Goal: Task Accomplishment & Management: Use online tool/utility

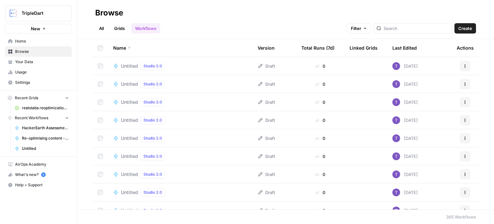
click at [117, 29] on link "Grids" at bounding box center [119, 28] width 18 height 10
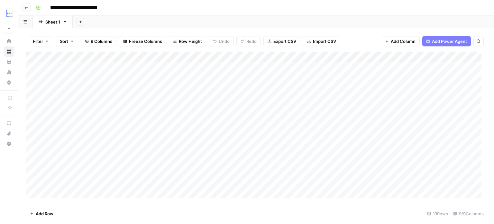
scroll to position [82, 0]
click at [73, 166] on div "Add Column" at bounding box center [256, 126] width 460 height 151
click at [135, 169] on div "Add Column" at bounding box center [256, 126] width 460 height 151
click at [135, 169] on textarea at bounding box center [101, 171] width 106 height 9
type textarea "**********"
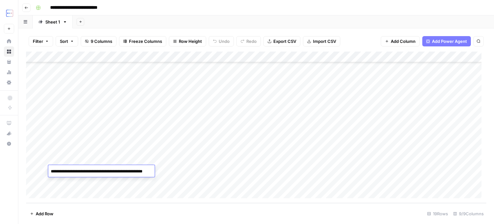
click at [135, 169] on textarea "**********" at bounding box center [110, 171] width 124 height 9
click at [184, 167] on div "Add Column" at bounding box center [256, 126] width 460 height 151
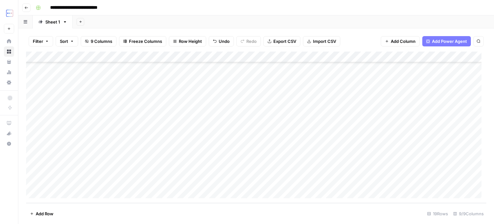
click at [145, 172] on div "Add Column" at bounding box center [256, 126] width 460 height 151
click at [342, 168] on div "Add Column" at bounding box center [256, 126] width 460 height 151
click at [343, 168] on div "Add Column" at bounding box center [256, 126] width 460 height 151
click at [343, 168] on textarea at bounding box center [378, 171] width 103 height 9
type textarea "**********"
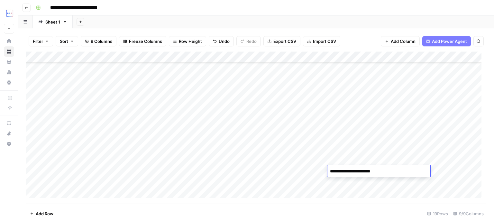
click at [363, 159] on div "Add Column" at bounding box center [256, 126] width 460 height 151
click at [371, 171] on div "Add Column" at bounding box center [256, 126] width 460 height 151
click at [415, 167] on div "Add Column" at bounding box center [256, 126] width 460 height 151
click at [415, 167] on textarea at bounding box center [436, 171] width 103 height 9
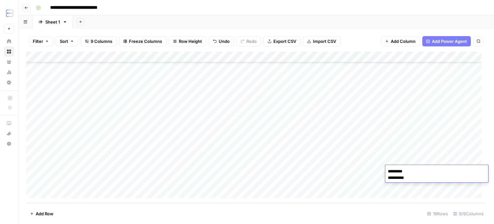
type textarea "**********"
click at [171, 171] on div "Add Column" at bounding box center [256, 126] width 460 height 151
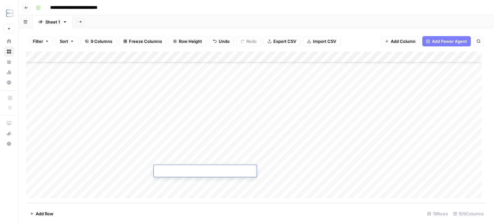
type textarea "**********"
click at [259, 159] on div "Add Column" at bounding box center [256, 126] width 460 height 151
click at [241, 173] on div "Add Column" at bounding box center [256, 126] width 460 height 151
click at [226, 170] on div "Add Column" at bounding box center [256, 126] width 460 height 151
click at [226, 170] on textarea at bounding box center [263, 171] width 103 height 9
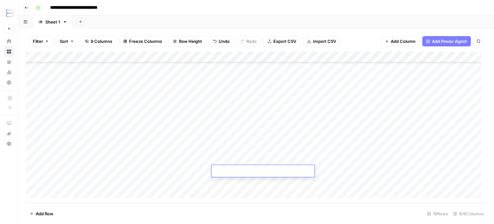
type textarea "**********"
click at [227, 142] on div "Add Column" at bounding box center [256, 126] width 460 height 151
click at [291, 160] on div "Add Column" at bounding box center [256, 126] width 460 height 151
click at [292, 169] on div "Add Column" at bounding box center [256, 126] width 460 height 151
click at [295, 160] on div "Add Column" at bounding box center [256, 126] width 460 height 151
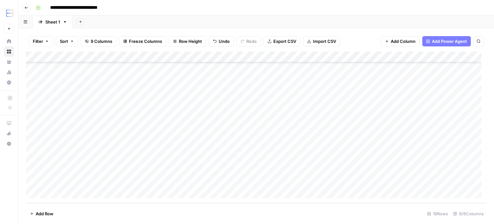
click at [295, 169] on div "Add Column" at bounding box center [256, 126] width 460 height 151
click at [294, 158] on div "Add Column" at bounding box center [256, 126] width 460 height 151
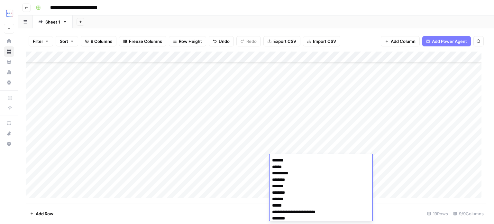
scroll to position [414, 0]
click at [293, 149] on div "Add Column" at bounding box center [256, 126] width 460 height 151
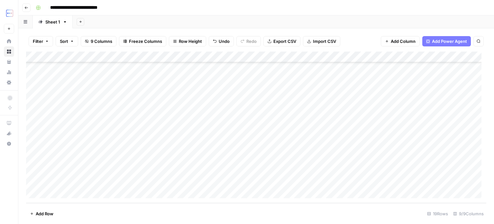
click at [288, 170] on div "Add Column" at bounding box center [256, 126] width 460 height 151
type textarea "**********"
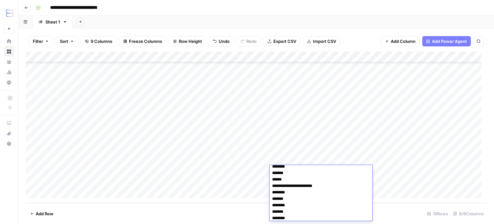
click at [294, 157] on div "Add Column" at bounding box center [256, 126] width 460 height 151
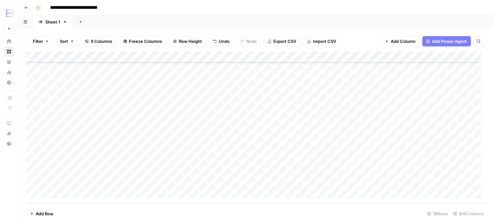
click at [339, 169] on div "Add Column" at bounding box center [256, 126] width 460 height 151
click at [337, 170] on div "Add Column" at bounding box center [256, 126] width 460 height 151
click at [318, 171] on div "Add Column" at bounding box center [256, 126] width 460 height 151
click at [318, 171] on textarea "**********" at bounding box center [352, 174] width 103 height 15
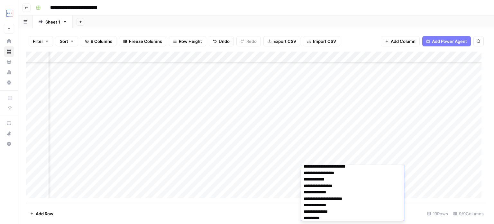
scroll to position [11, 0]
type textarea "**********"
click at [281, 172] on div "Add Column" at bounding box center [256, 126] width 460 height 151
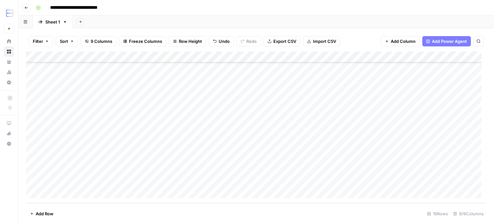
scroll to position [82, 172]
click at [345, 169] on div "Add Column" at bounding box center [256, 126] width 460 height 151
click at [79, 176] on div "Add Column" at bounding box center [256, 126] width 460 height 151
click at [71, 179] on div "Add Column" at bounding box center [256, 126] width 460 height 151
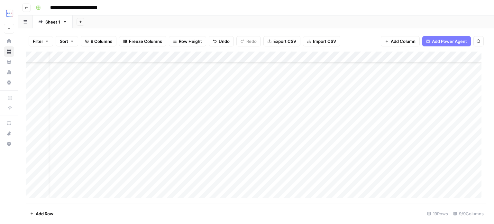
scroll to position [82, 12]
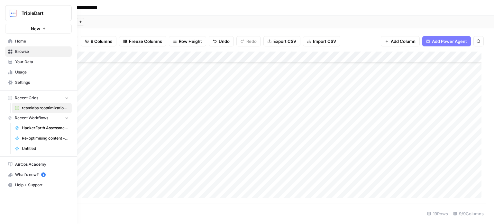
click at [19, 51] on span "Browse" at bounding box center [42, 52] width 54 height 6
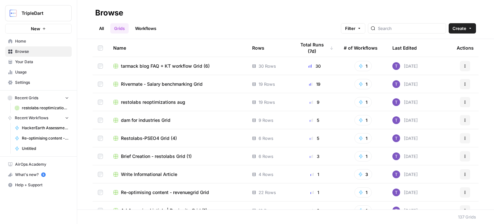
click at [385, 26] on div at bounding box center [407, 28] width 78 height 10
click at [166, 191] on span "Re-optimising content - revenuegrid Grid" at bounding box center [165, 192] width 88 height 6
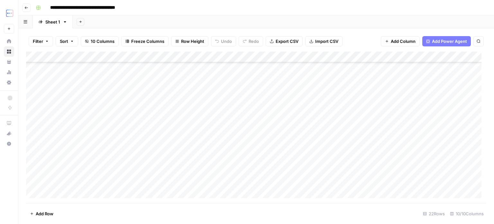
scroll to position [115, 0]
click at [89, 170] on div "Add Column" at bounding box center [256, 126] width 460 height 151
click at [79, 166] on div "Add Column" at bounding box center [256, 126] width 460 height 151
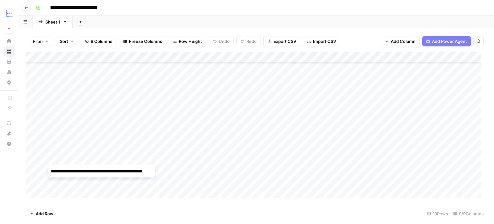
click at [80, 166] on div "**********" at bounding box center [101, 171] width 106 height 12
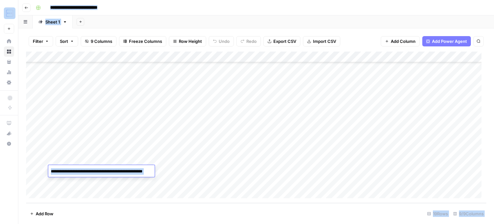
copy body "**********"
click at [94, 168] on textarea "**********" at bounding box center [110, 171] width 124 height 9
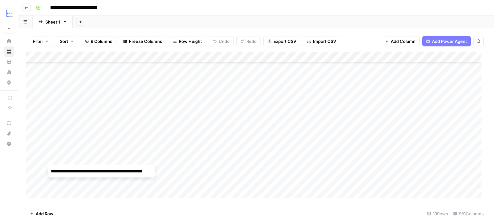
click at [185, 173] on div "Add Column" at bounding box center [256, 126] width 460 height 151
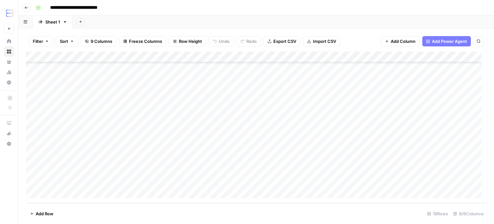
click at [181, 171] on div "Add Column" at bounding box center [256, 126] width 460 height 151
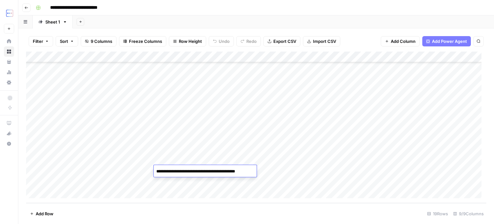
click at [181, 171] on textarea "**********" at bounding box center [206, 171] width 105 height 9
click at [255, 158] on div "Add Column" at bounding box center [256, 126] width 460 height 151
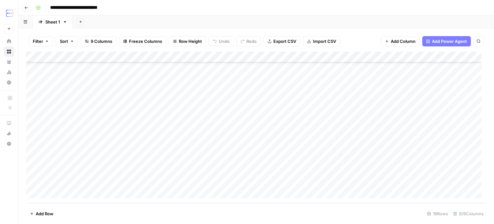
click at [248, 171] on div "Add Column" at bounding box center [256, 126] width 460 height 151
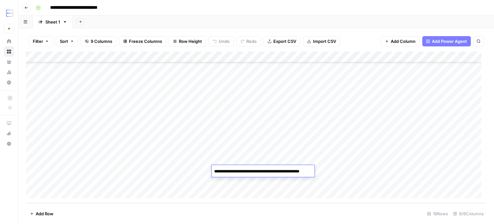
click at [288, 161] on div "Add Column" at bounding box center [256, 126] width 460 height 151
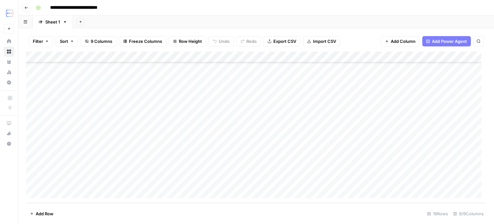
click at [337, 171] on div "Add Column" at bounding box center [256, 126] width 460 height 151
click at [296, 168] on div "Add Column" at bounding box center [256, 126] width 460 height 151
click at [296, 168] on textarea "**********" at bounding box center [331, 171] width 103 height 9
click at [348, 158] on div "Add Column" at bounding box center [256, 126] width 460 height 151
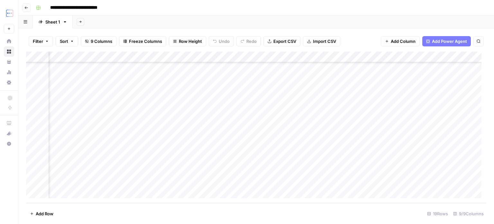
click at [354, 168] on div "Add Column" at bounding box center [256, 126] width 460 height 151
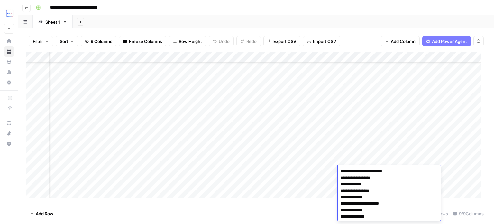
scroll to position [13, 0]
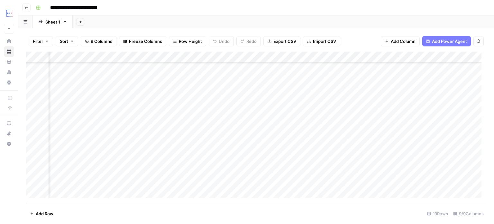
click at [191, 165] on div "Add Column" at bounding box center [256, 126] width 460 height 151
click at [109, 167] on div "Add Column" at bounding box center [256, 126] width 460 height 151
drag, startPoint x: 108, startPoint y: 166, endPoint x: 409, endPoint y: 170, distance: 300.5
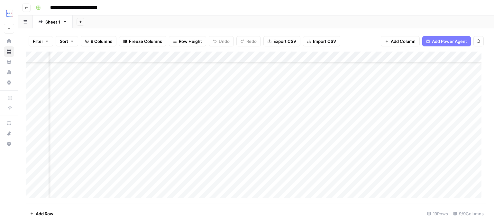
click at [409, 170] on div "Add Column" at bounding box center [256, 126] width 460 height 151
click at [375, 173] on div "Add Column" at bounding box center [256, 126] width 460 height 151
click at [395, 172] on div "Add Column" at bounding box center [256, 126] width 460 height 151
click at [416, 169] on div "Add Column" at bounding box center [256, 126] width 460 height 151
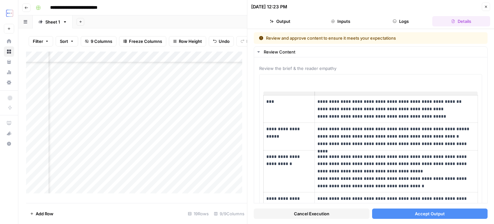
click at [320, 212] on span "Cancel Execution" at bounding box center [311, 213] width 35 height 6
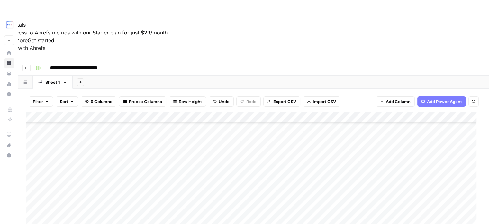
scroll to position [82, 0]
click at [85, 178] on div "Add Column" at bounding box center [253, 187] width 455 height 151
click at [86, 180] on div "Add Column" at bounding box center [253, 187] width 455 height 151
click at [86, 180] on textarea at bounding box center [101, 182] width 106 height 9
type textarea "**********"
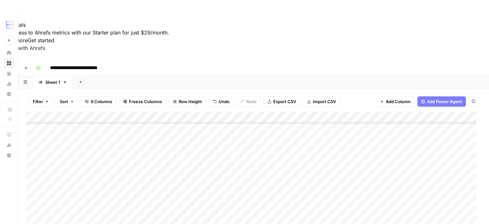
click at [191, 181] on div "Add Column" at bounding box center [253, 187] width 455 height 151
click at [240, 180] on div "Add Column" at bounding box center [253, 187] width 455 height 151
type textarea "**********"
click at [190, 180] on div "Add Column" at bounding box center [253, 187] width 455 height 151
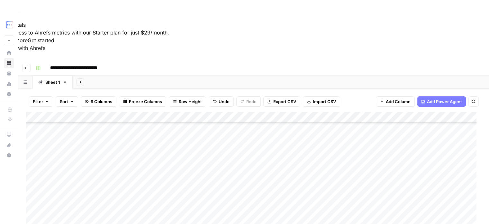
click at [189, 181] on div "Add Column" at bounding box center [253, 187] width 455 height 151
click at [189, 181] on textarea at bounding box center [205, 182] width 103 height 9
type textarea "**********"
click at [185, 173] on div "Add Column" at bounding box center [253, 187] width 455 height 151
click at [289, 170] on div "Add Column" at bounding box center [253, 187] width 455 height 151
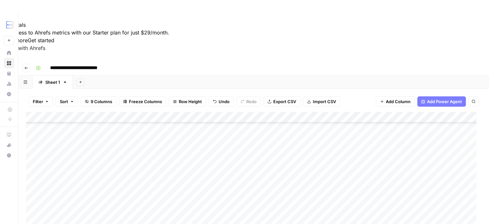
click at [289, 170] on div "Add Column" at bounding box center [253, 187] width 455 height 151
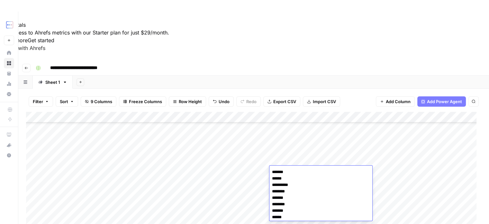
scroll to position [426, 0]
click at [288, 159] on div "Add Column" at bounding box center [253, 187] width 455 height 151
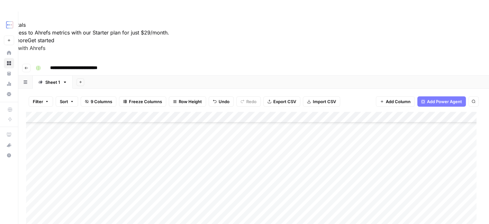
click at [288, 182] on div "Add Column" at bounding box center [253, 187] width 455 height 151
type textarea "**********"
click at [288, 169] on div "Add Column" at bounding box center [253, 187] width 455 height 151
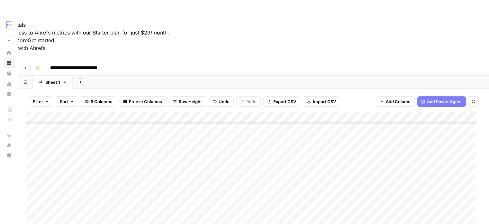
click at [278, 183] on div "Add Column" at bounding box center [253, 187] width 455 height 151
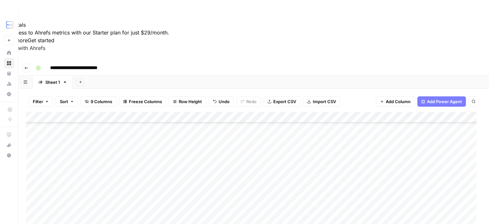
click at [287, 171] on div "Add Column" at bounding box center [253, 187] width 455 height 151
click at [341, 182] on div "Add Column" at bounding box center [253, 187] width 455 height 151
click at [314, 182] on div "Add Column" at bounding box center [253, 187] width 455 height 151
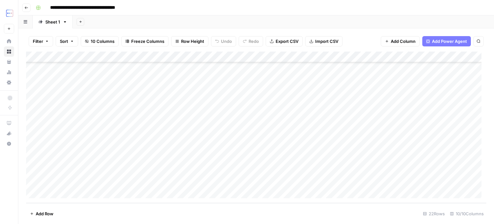
scroll to position [115, 0]
click at [70, 179] on div "Add Column" at bounding box center [256, 126] width 460 height 151
click at [66, 191] on div "Add Column" at bounding box center [256, 126] width 460 height 151
click at [71, 169] on div "Add Column" at bounding box center [256, 126] width 460 height 151
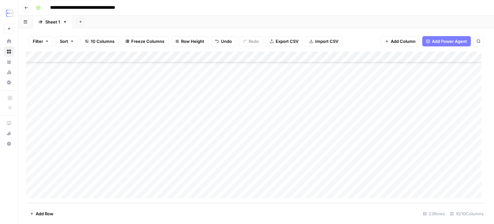
click at [75, 169] on div "Add Column" at bounding box center [256, 126] width 460 height 151
click at [75, 169] on textarea at bounding box center [99, 171] width 103 height 9
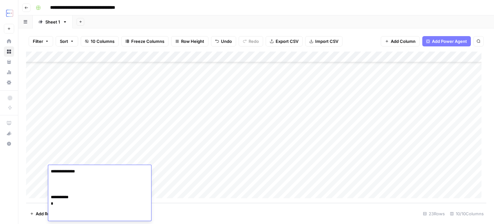
scroll to position [69, 0]
paste textarea
type textarea "**********"
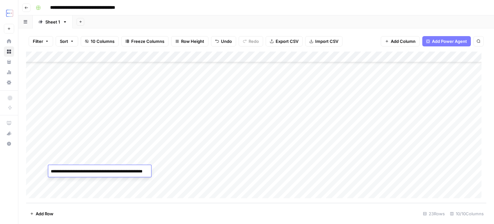
click at [124, 160] on div "Add Column" at bounding box center [256, 126] width 460 height 151
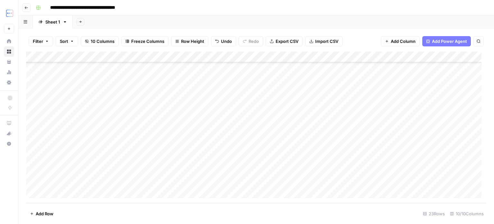
click at [125, 173] on div "Add Column" at bounding box center [256, 126] width 460 height 151
click at [143, 172] on div "Add Column" at bounding box center [256, 126] width 460 height 151
type textarea "**********"
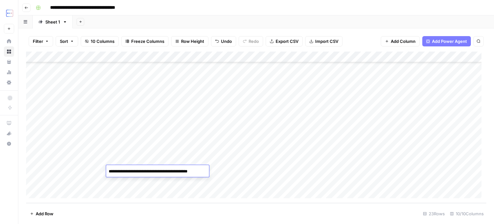
click at [176, 158] on div "Add Column" at bounding box center [256, 126] width 460 height 151
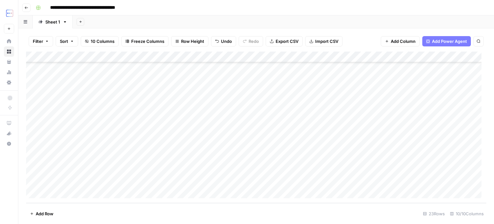
click at [176, 169] on div "Add Column" at bounding box center [256, 126] width 460 height 151
click at [187, 170] on div "Add Column" at bounding box center [256, 126] width 460 height 151
type textarea "**********"
click at [158, 169] on div "Add Column" at bounding box center [256, 126] width 460 height 151
click at [239, 170] on div "Add Column" at bounding box center [256, 126] width 460 height 151
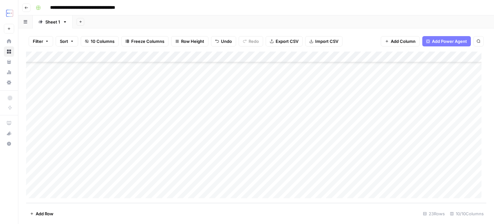
click at [244, 160] on div "Add Column" at bounding box center [256, 126] width 460 height 151
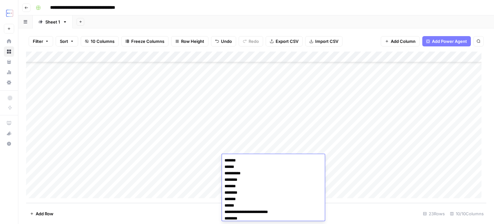
scroll to position [420, 0]
click at [248, 146] on div "Add Column" at bounding box center [256, 126] width 460 height 151
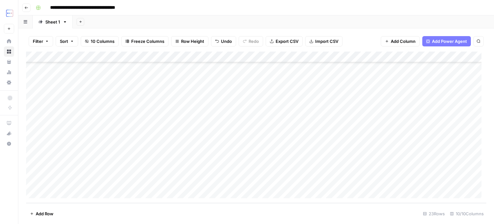
click at [244, 172] on div "Add Column" at bounding box center [256, 126] width 460 height 151
type textarea "**********"
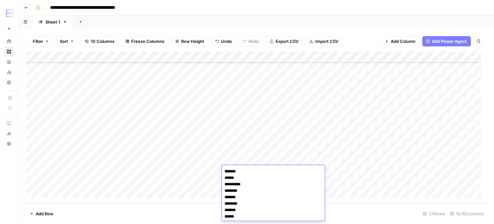
scroll to position [429, 0]
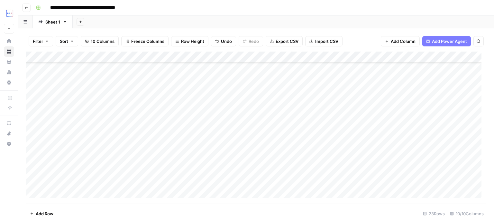
click at [247, 161] on div "Add Column" at bounding box center [256, 126] width 460 height 151
click at [284, 160] on div "Add Column" at bounding box center [256, 126] width 460 height 151
click at [254, 159] on div "Add Column" at bounding box center [256, 126] width 460 height 151
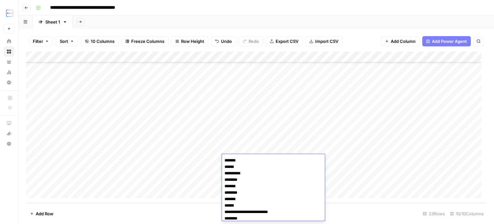
scroll to position [420, 0]
click at [254, 148] on div "Add Column" at bounding box center [256, 126] width 460 height 151
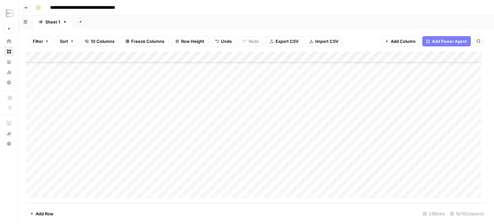
click at [253, 170] on div "Add Column" at bounding box center [256, 126] width 460 height 151
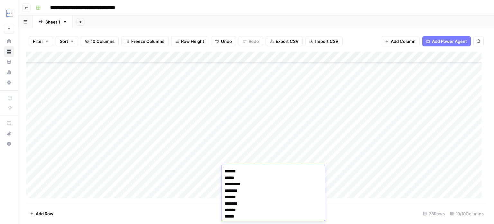
scroll to position [431, 0]
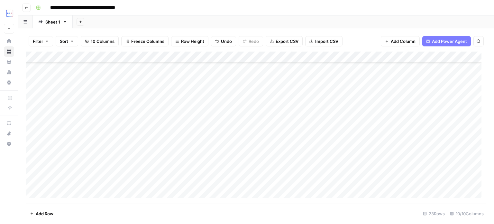
click at [252, 161] on div "Add Column" at bounding box center [256, 126] width 460 height 151
click at [294, 173] on div "Add Column" at bounding box center [256, 126] width 460 height 151
click at [304, 172] on div "Add Column" at bounding box center [256, 126] width 460 height 151
type textarea "**********"
click at [308, 158] on div "Add Column" at bounding box center [256, 126] width 460 height 151
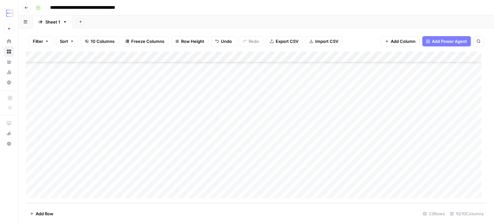
click at [342, 170] on div "Add Column" at bounding box center [256, 126] width 460 height 151
click at [378, 169] on div "Add Column" at bounding box center [256, 126] width 460 height 151
click at [377, 169] on textarea at bounding box center [389, 171] width 103 height 9
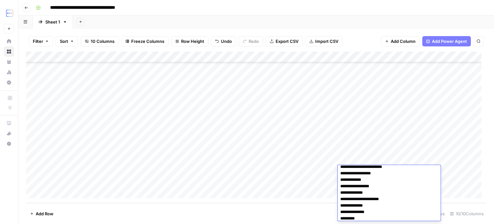
scroll to position [0, 0]
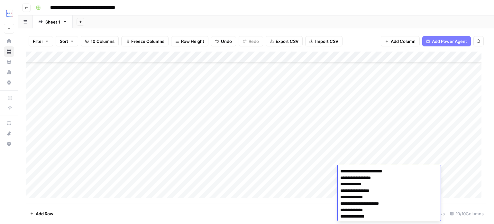
drag, startPoint x: 340, startPoint y: 171, endPoint x: 394, endPoint y: 170, distance: 54.4
click at [394, 170] on textarea "**********" at bounding box center [389, 200] width 103 height 67
click at [374, 217] on textarea "**********" at bounding box center [389, 187] width 103 height 67
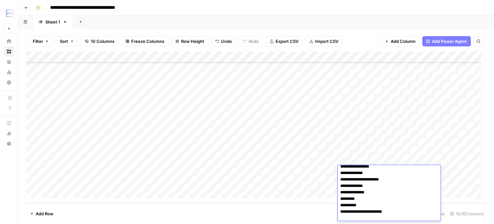
scroll to position [0, 0]
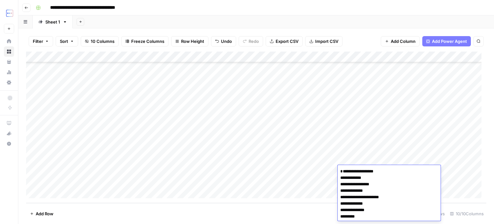
click at [341, 177] on textarea "**********" at bounding box center [389, 203] width 103 height 73
type textarea "**********"
click at [361, 154] on div "Add Column" at bounding box center [256, 126] width 460 height 151
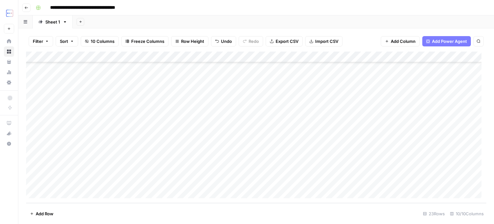
click at [403, 170] on div "Add Column" at bounding box center [256, 126] width 460 height 151
click at [368, 171] on div "Add Column" at bounding box center [256, 126] width 460 height 151
click at [239, 169] on div "Add Column" at bounding box center [256, 126] width 460 height 151
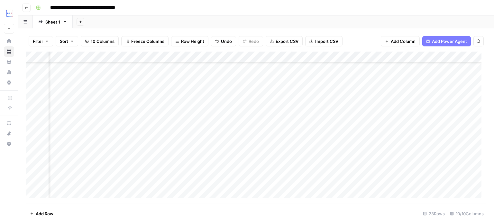
click at [239, 169] on div "Add Column" at bounding box center [256, 126] width 460 height 151
click at [101, 169] on div "Add Column" at bounding box center [256, 126] width 460 height 151
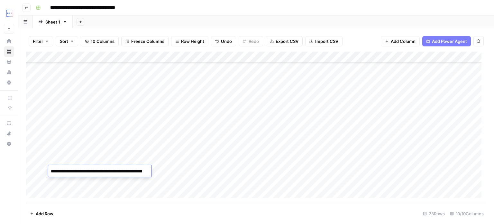
click at [103, 170] on textarea "**********" at bounding box center [110, 171] width 124 height 9
click at [292, 171] on div "Add Column" at bounding box center [256, 126] width 460 height 151
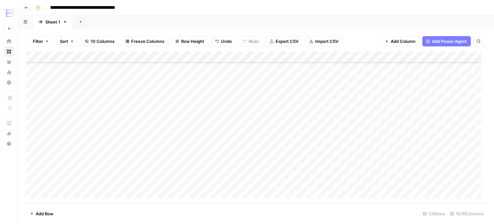
click at [295, 170] on div "Add Column" at bounding box center [256, 126] width 460 height 151
paste textarea
type textarea "**********"
click at [353, 182] on div "Add Column" at bounding box center [256, 126] width 460 height 151
click at [343, 163] on div "Add Column" at bounding box center [256, 126] width 460 height 151
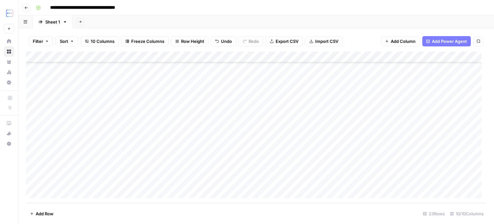
click at [343, 163] on div "Add Column" at bounding box center [256, 126] width 460 height 151
click at [309, 177] on div "Add Column" at bounding box center [256, 126] width 460 height 151
click at [371, 168] on div "Add Column" at bounding box center [256, 126] width 460 height 151
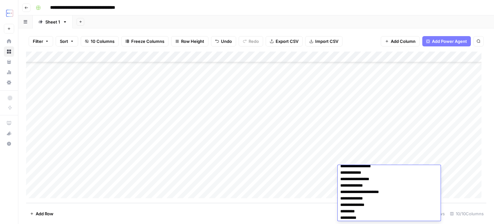
scroll to position [0, 0]
drag, startPoint x: 339, startPoint y: 168, endPoint x: 360, endPoint y: 167, distance: 20.6
click at [347, 168] on textarea "**********" at bounding box center [389, 200] width 103 height 67
click at [378, 169] on textarea "**********" at bounding box center [389, 200] width 103 height 67
type textarea "**********"
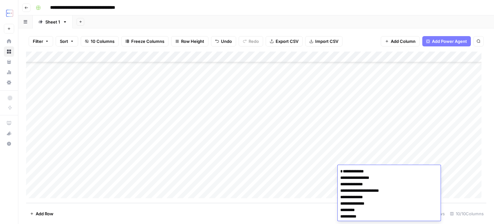
scroll to position [11, 0]
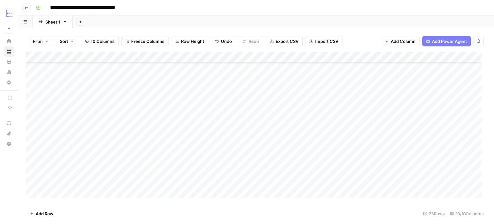
click at [327, 182] on div "Add Column" at bounding box center [256, 126] width 460 height 151
click at [371, 168] on div "Add Column" at bounding box center [256, 126] width 460 height 151
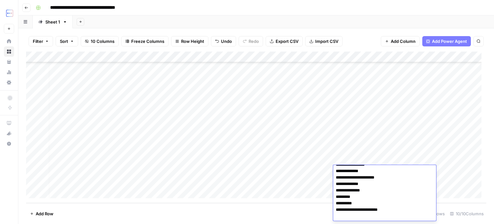
scroll to position [13, 0]
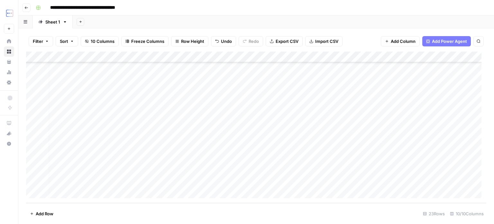
click at [325, 186] on div "Add Column" at bounding box center [256, 126] width 460 height 151
click at [308, 168] on div "Add Column" at bounding box center [256, 126] width 460 height 151
click at [302, 182] on div "Add Column" at bounding box center [256, 126] width 460 height 151
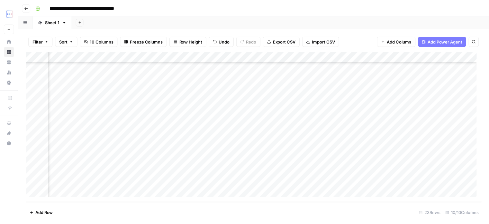
scroll to position [126, 129]
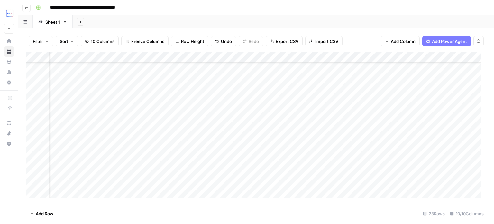
click at [370, 56] on div "Add Column" at bounding box center [256, 126] width 460 height 151
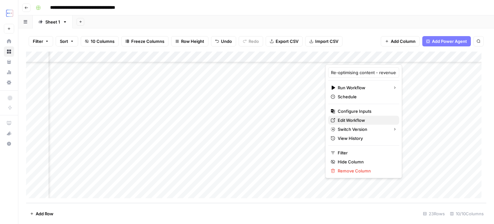
click at [355, 121] on span "Edit Workflow" at bounding box center [366, 120] width 56 height 6
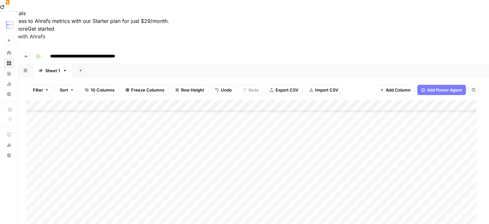
scroll to position [126, 0]
click at [79, 177] on div "Add Column" at bounding box center [253, 175] width 455 height 151
type textarea "**********"
click at [118, 172] on div "Add Column" at bounding box center [253, 175] width 455 height 151
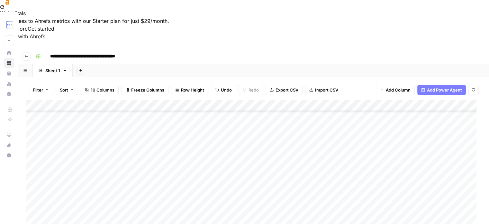
click at [126, 180] on div "Add Column" at bounding box center [253, 175] width 455 height 151
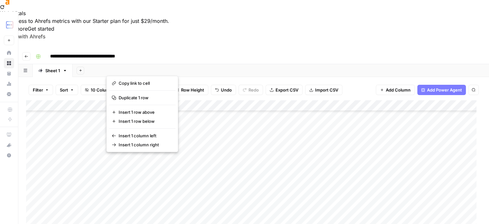
click at [139, 183] on div "Add Column" at bounding box center [253, 175] width 455 height 151
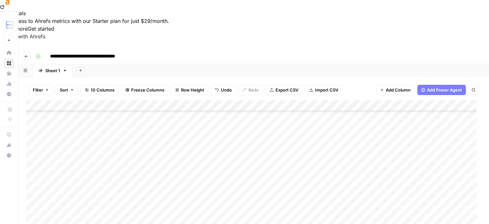
click at [139, 183] on div "Add Column" at bounding box center [253, 175] width 455 height 151
type textarea "**********"
click at [139, 183] on textarea "**********" at bounding box center [164, 182] width 117 height 9
click at [177, 170] on div "Add Column" at bounding box center [253, 175] width 455 height 151
click at [183, 179] on div "Add Column" at bounding box center [253, 175] width 455 height 151
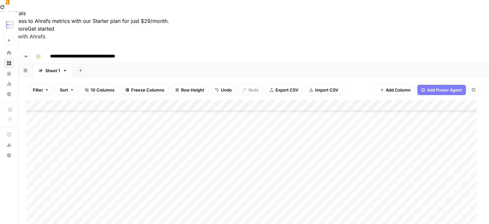
click at [183, 179] on div "Add Column" at bounding box center [253, 175] width 455 height 151
paste textarea "**********"
type textarea "**********"
click at [226, 155] on div "Add Column" at bounding box center [253, 175] width 455 height 151
click at [235, 169] on div "Add Column" at bounding box center [253, 175] width 455 height 151
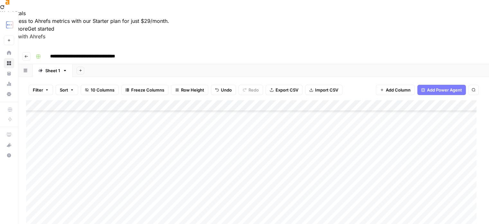
click at [235, 169] on div "Add Column" at bounding box center [253, 175] width 455 height 151
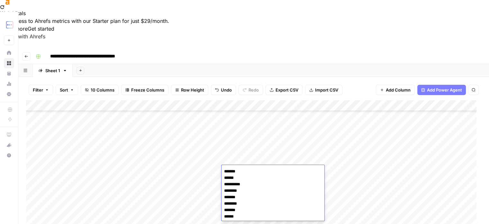
scroll to position [431, 0]
click at [244, 158] on div "Add Column" at bounding box center [253, 175] width 455 height 151
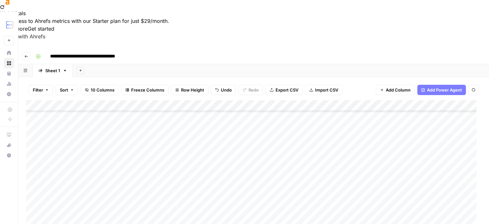
click at [241, 181] on div "Add Column" at bounding box center [253, 175] width 455 height 151
type textarea "**********"
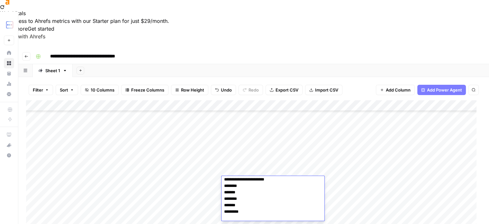
click at [251, 167] on div "Add Column" at bounding box center [253, 175] width 455 height 151
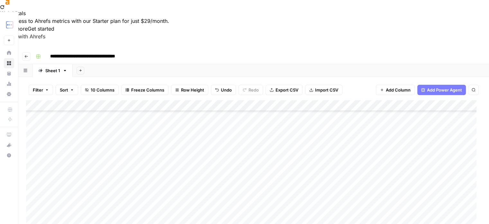
click at [292, 180] on div "Add Column" at bounding box center [253, 175] width 455 height 151
click at [294, 177] on div "Add Column" at bounding box center [253, 175] width 455 height 151
click at [295, 178] on textarea at bounding box center [331, 182] width 103 height 9
type textarea "**********"
paste textarea "**********"
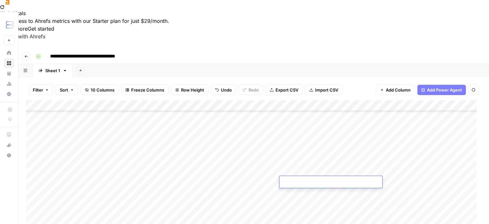
type textarea "**********"
click at [308, 168] on div "Add Column" at bounding box center [253, 175] width 455 height 151
click at [371, 180] on div "Add Column" at bounding box center [253, 175] width 455 height 151
click at [364, 180] on div "Add Column" at bounding box center [253, 175] width 455 height 151
type textarea "**********"
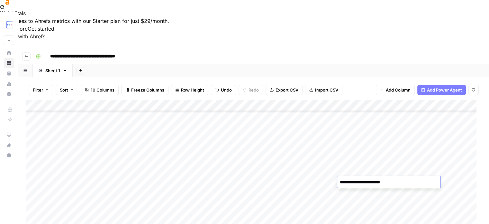
scroll to position [16, 0]
click at [367, 171] on div "Add Column" at bounding box center [253, 175] width 455 height 151
click at [381, 179] on div "Add Column" at bounding box center [253, 175] width 455 height 151
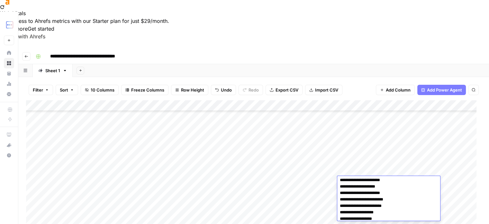
scroll to position [17, 0]
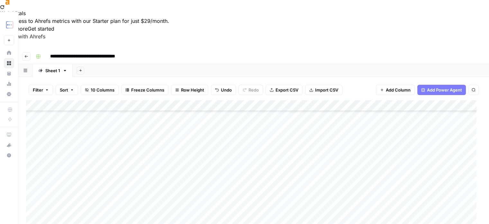
click at [306, 180] on div "Add Column" at bounding box center [253, 175] width 455 height 151
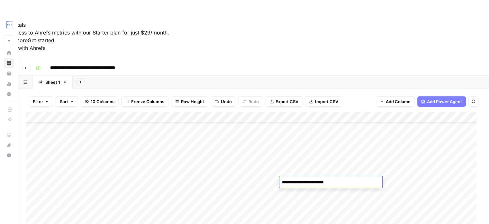
scroll to position [126, 0]
drag, startPoint x: 291, startPoint y: 181, endPoint x: 282, endPoint y: 182, distance: 8.5
click at [282, 182] on textarea "**********" at bounding box center [331, 182] width 103 height 9
type textarea "**********"
click at [306, 171] on div "Add Column" at bounding box center [253, 187] width 455 height 151
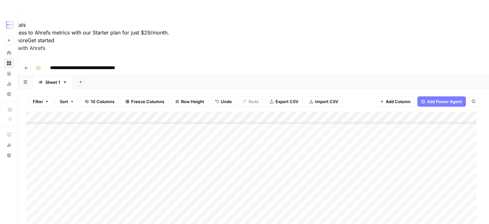
click at [354, 190] on div "Add Column" at bounding box center [253, 187] width 455 height 151
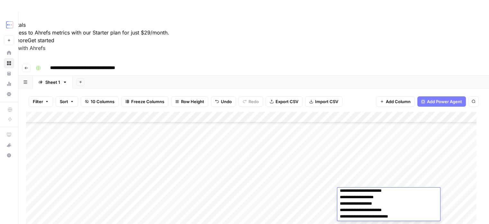
scroll to position [29, 0]
drag, startPoint x: 403, startPoint y: 216, endPoint x: 340, endPoint y: 217, distance: 63.4
click at [340, 217] on textarea "**********" at bounding box center [388, 190] width 103 height 60
drag, startPoint x: 340, startPoint y: 203, endPoint x: 385, endPoint y: 202, distance: 45.0
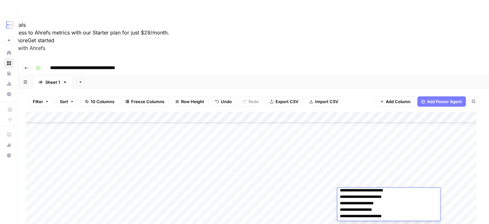
click at [385, 202] on textarea "**********" at bounding box center [388, 193] width 103 height 54
drag, startPoint x: 386, startPoint y: 200, endPoint x: 331, endPoint y: 199, distance: 55.7
click at [331, 199] on body "**********" at bounding box center [244, 124] width 489 height 224
type textarea "**********"
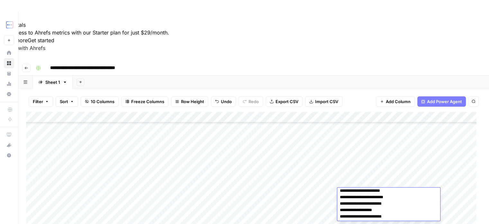
scroll to position [12, 0]
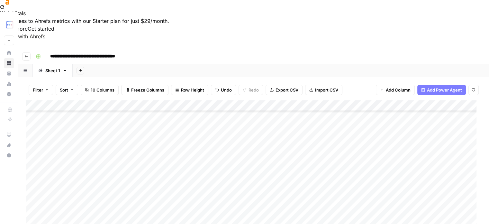
click at [131, 181] on div "Add Column" at bounding box center [253, 175] width 455 height 151
click at [295, 172] on div "Add Column" at bounding box center [253, 175] width 455 height 151
click at [385, 167] on div "Add Column" at bounding box center [253, 175] width 455 height 151
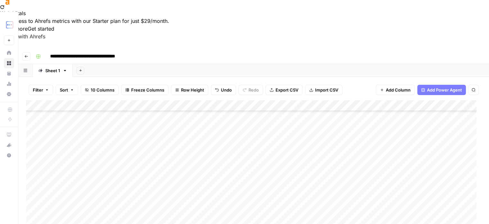
click at [385, 167] on div "Add Column" at bounding box center [253, 175] width 455 height 151
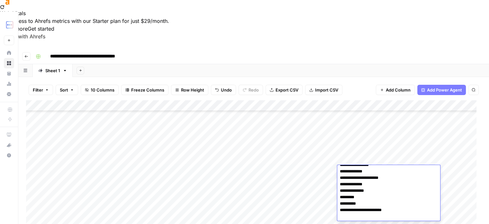
scroll to position [0, 0]
drag, startPoint x: 366, startPoint y: 177, endPoint x: 320, endPoint y: 186, distance: 47.2
click at [320, 186] on body "**********" at bounding box center [244, 112] width 489 height 224
drag, startPoint x: 359, startPoint y: 203, endPoint x: 286, endPoint y: 220, distance: 75.6
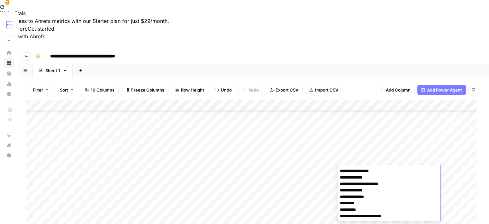
click at [286, 220] on body "**********" at bounding box center [244, 112] width 489 height 224
type textarea "**********"
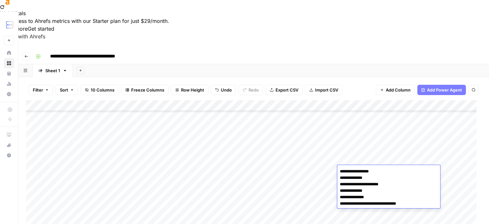
scroll to position [0, 0]
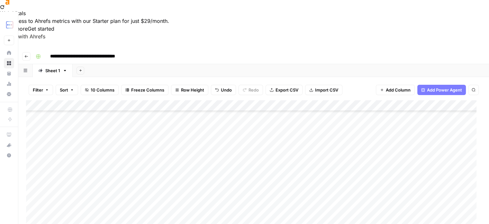
click at [348, 175] on div "Add Column" at bounding box center [253, 175] width 455 height 151
click at [349, 182] on div "Add Column" at bounding box center [253, 175] width 455 height 151
click at [356, 169] on div "Add Column" at bounding box center [253, 175] width 455 height 151
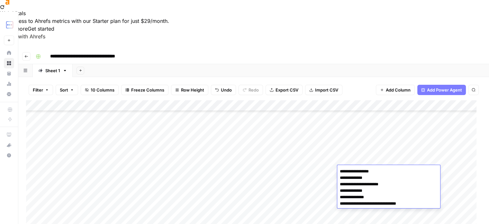
click at [372, 204] on textarea "**********" at bounding box center [388, 187] width 103 height 41
type textarea "**********"
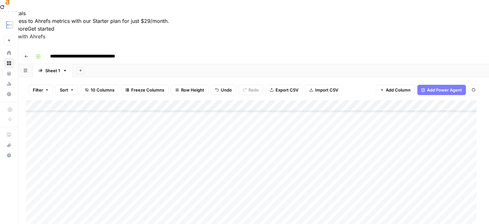
click at [304, 171] on div "Add Column" at bounding box center [253, 175] width 455 height 151
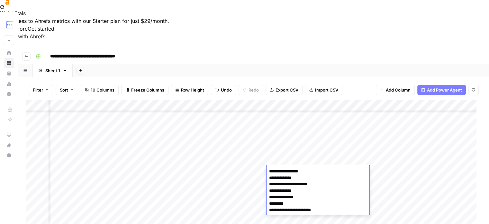
click at [305, 171] on textarea "**********" at bounding box center [318, 191] width 103 height 48
click at [300, 160] on div "Add Column" at bounding box center [253, 175] width 455 height 151
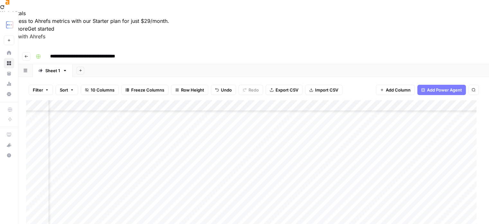
click at [299, 183] on div "Add Column" at bounding box center [253, 175] width 455 height 151
click at [299, 182] on div "Add Column" at bounding box center [253, 175] width 455 height 151
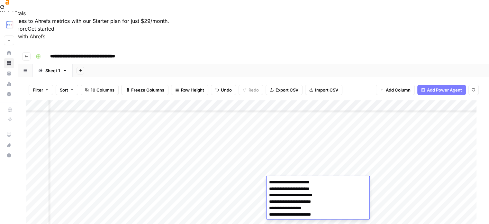
click at [306, 172] on div "Add Column" at bounding box center [253, 175] width 455 height 151
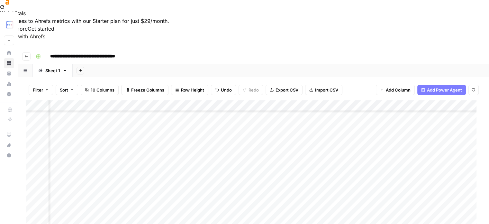
click at [392, 182] on div "Add Column" at bounding box center [253, 175] width 455 height 151
click at [81, 191] on div "Add Column" at bounding box center [253, 175] width 455 height 151
paste textarea "**********"
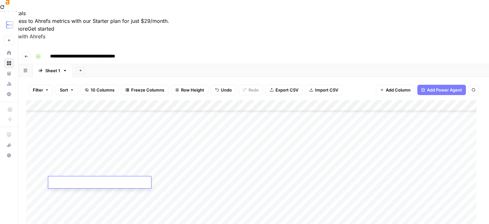
type textarea "**********"
click at [98, 168] on div "Add Column" at bounding box center [253, 175] width 455 height 151
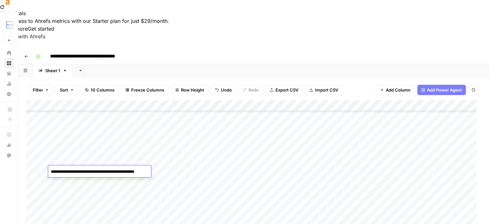
click at [93, 159] on div "Add Column" at bounding box center [253, 175] width 455 height 151
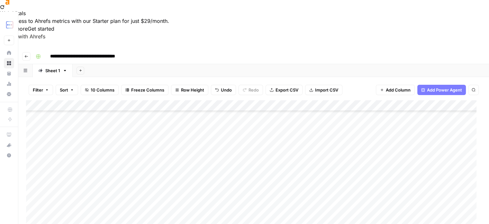
click at [93, 159] on div "Add Column" at bounding box center [253, 175] width 455 height 151
click at [93, 149] on div "Add Column" at bounding box center [253, 175] width 455 height 151
click at [94, 137] on div "Add Column" at bounding box center [253, 175] width 455 height 151
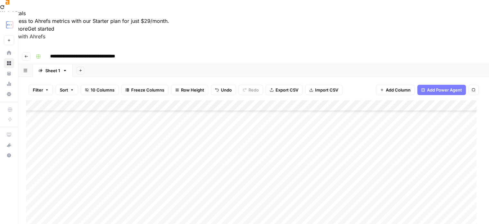
click at [90, 126] on div "Add Column" at bounding box center [253, 175] width 455 height 151
click at [88, 114] on div "Add Column" at bounding box center [253, 175] width 455 height 151
click at [90, 102] on div "Add Column" at bounding box center [253, 175] width 455 height 151
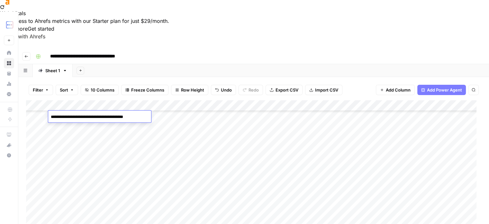
click at [90, 102] on div "Add Column" at bounding box center [253, 175] width 455 height 151
click at [93, 100] on div "Add Column" at bounding box center [253, 175] width 455 height 151
click at [94, 100] on div "Add Column" at bounding box center [253, 175] width 455 height 151
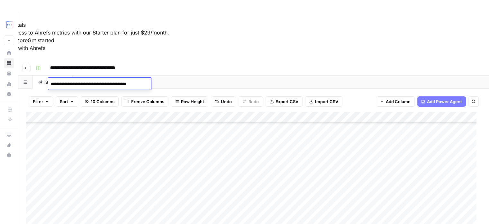
scroll to position [137, 0]
click at [94, 112] on div "Add Column" at bounding box center [253, 187] width 455 height 151
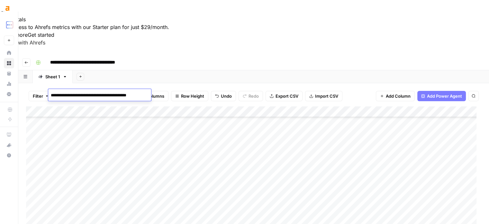
scroll to position [0, 0]
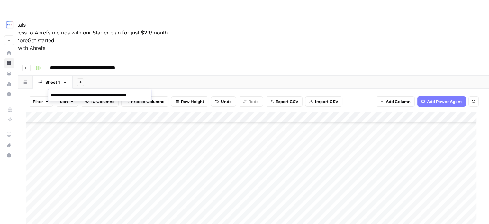
click at [95, 112] on div "Add Column" at bounding box center [253, 187] width 455 height 151
click at [95, 165] on div "Add Column" at bounding box center [253, 187] width 455 height 151
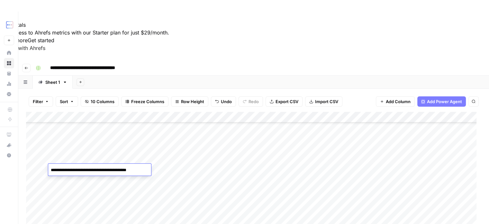
click at [95, 165] on textarea "**********" at bounding box center [99, 169] width 103 height 9
click at [94, 159] on div "Add Column" at bounding box center [253, 187] width 455 height 151
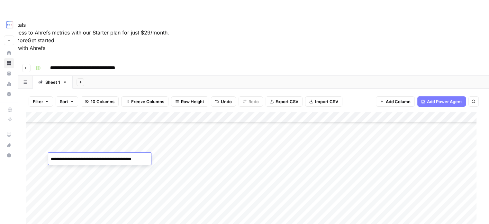
click at [94, 146] on div "Add Column" at bounding box center [253, 187] width 455 height 151
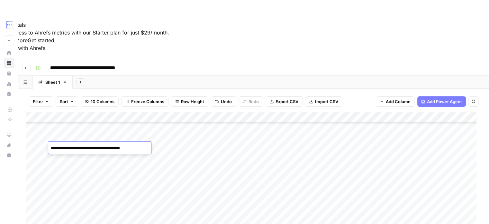
click at [95, 137] on div "Add Column" at bounding box center [253, 187] width 455 height 151
click at [96, 127] on div "Add Column" at bounding box center [253, 187] width 455 height 151
click at [97, 191] on div "Add Column" at bounding box center [253, 187] width 455 height 151
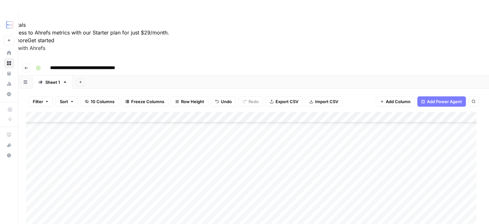
click at [97, 191] on div "Add Column" at bounding box center [253, 187] width 455 height 151
click at [100, 180] on div "Add Column" at bounding box center [253, 187] width 455 height 151
click at [120, 190] on div "Add Column" at bounding box center [253, 187] width 455 height 151
click at [149, 193] on div "Add Column" at bounding box center [253, 187] width 455 height 151
click at [149, 193] on textarea at bounding box center [157, 193] width 103 height 9
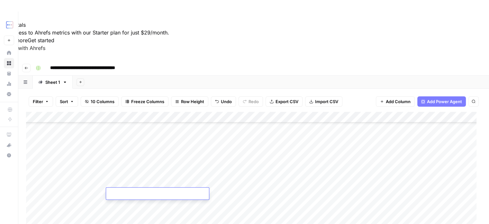
type textarea "**********"
click at [147, 175] on div "Add Column" at bounding box center [253, 187] width 455 height 151
click at [181, 190] on div "Add Column" at bounding box center [253, 187] width 455 height 151
click at [184, 192] on div "Add Column" at bounding box center [253, 187] width 455 height 151
type textarea "**********"
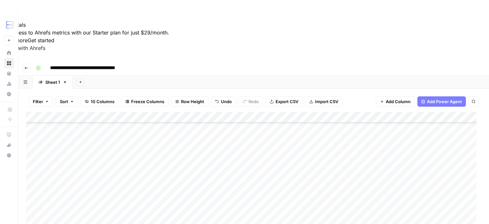
click at [202, 177] on div "Add Column" at bounding box center [253, 187] width 455 height 151
click at [236, 180] on div "Add Column" at bounding box center [253, 187] width 455 height 151
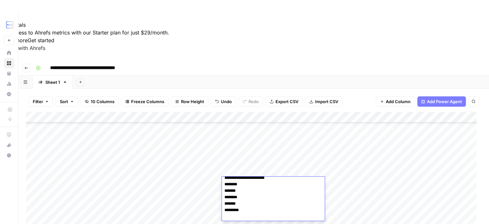
click at [244, 171] on div "Add Column" at bounding box center [253, 187] width 455 height 151
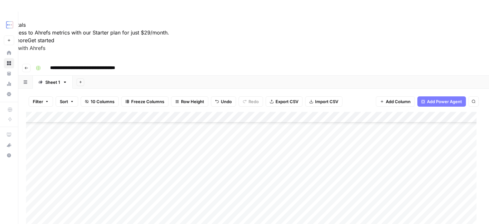
click at [245, 193] on div "Add Column" at bounding box center [253, 187] width 455 height 151
type textarea "**********"
click at [257, 183] on div "Add Column" at bounding box center [253, 187] width 455 height 151
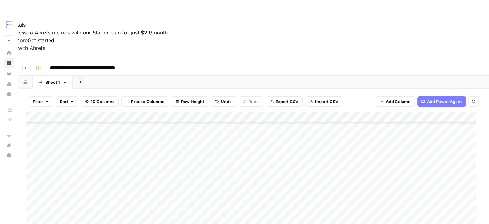
click at [303, 192] on div "Add Column" at bounding box center [253, 187] width 455 height 151
click at [299, 193] on div "Add Column" at bounding box center [253, 187] width 455 height 151
click at [299, 193] on textarea at bounding box center [331, 193] width 103 height 9
type textarea "**********"
click at [316, 182] on div "Add Column" at bounding box center [253, 187] width 455 height 151
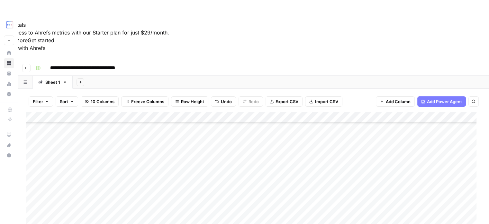
click at [344, 193] on div "Add Column" at bounding box center [253, 187] width 455 height 151
click at [138, 192] on div "Add Column" at bounding box center [253, 187] width 455 height 151
click at [344, 190] on div "Add Column" at bounding box center [253, 187] width 455 height 151
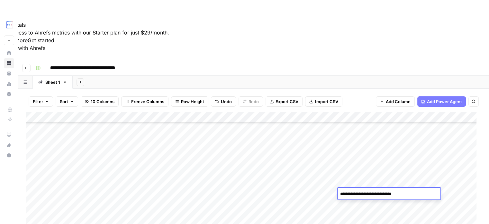
type textarea "**********"
click at [154, 192] on div "Add Column" at bounding box center [253, 187] width 455 height 151
click at [352, 193] on div "Add Column" at bounding box center [253, 187] width 455 height 151
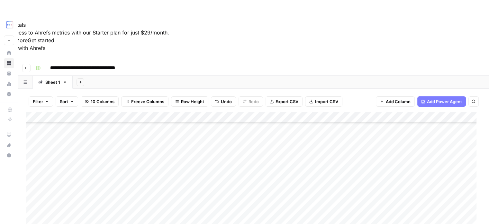
click at [356, 140] on div "Add Column" at bounding box center [253, 187] width 455 height 151
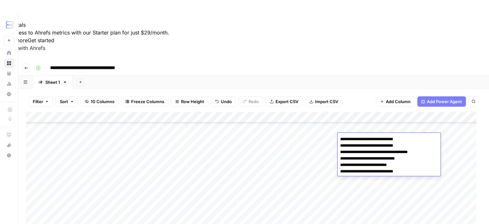
click at [367, 192] on div "Add Column" at bounding box center [253, 187] width 455 height 151
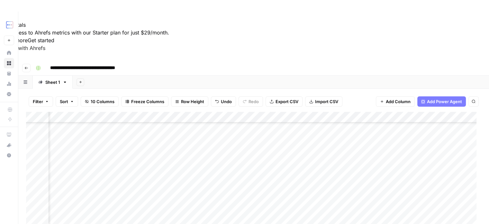
scroll to position [137, 76]
click at [296, 193] on div "Add Column" at bounding box center [253, 187] width 455 height 151
click at [293, 191] on textarea "**********" at bounding box center [313, 196] width 103 height 15
click at [288, 196] on textarea "**********" at bounding box center [313, 196] width 103 height 15
click at [327, 194] on textarea "**********" at bounding box center [313, 196] width 103 height 15
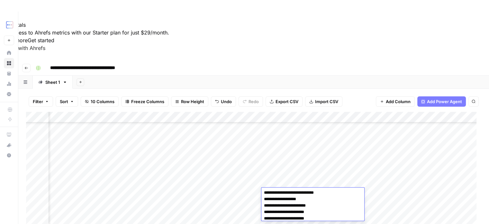
scroll to position [10, 0]
click at [295, 219] on textarea "**********" at bounding box center [313, 199] width 103 height 41
type textarea "**********"
click at [281, 176] on div "Add Column" at bounding box center [253, 187] width 455 height 151
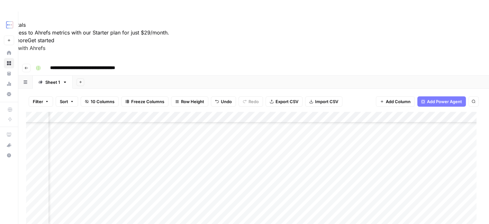
click at [326, 195] on div "Add Column" at bounding box center [253, 187] width 455 height 151
click at [336, 190] on div "Add Column" at bounding box center [253, 187] width 455 height 151
type textarea "**********"
click at [349, 181] on div "Add Column" at bounding box center [253, 187] width 455 height 151
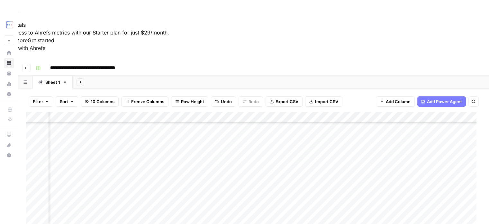
click at [405, 191] on div "Add Column" at bounding box center [253, 187] width 455 height 151
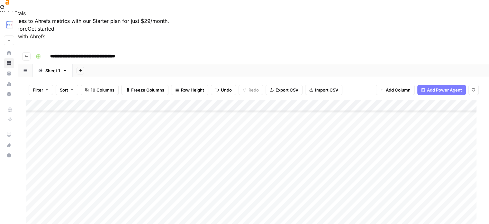
scroll to position [137, 0]
click at [76, 190] on div "Add Column" at bounding box center [253, 175] width 455 height 151
paste textarea "**********"
click at [89, 180] on textarea "**********" at bounding box center [99, 182] width 103 height 9
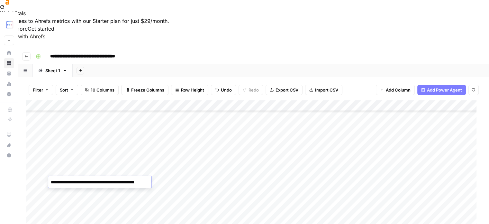
type textarea "**********"
click at [135, 169] on div "Add Column" at bounding box center [253, 175] width 455 height 151
click at [126, 181] on div "Add Column" at bounding box center [253, 175] width 455 height 151
click at [79, 179] on div "Add Column" at bounding box center [253, 175] width 455 height 151
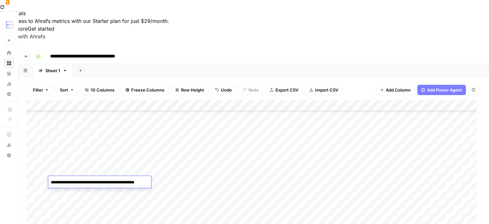
click at [138, 169] on div "Add Column" at bounding box center [253, 175] width 455 height 151
click at [137, 178] on div "Add Column" at bounding box center [253, 175] width 455 height 151
type textarea "**********"
click at [136, 170] on div "Add Column" at bounding box center [253, 175] width 455 height 151
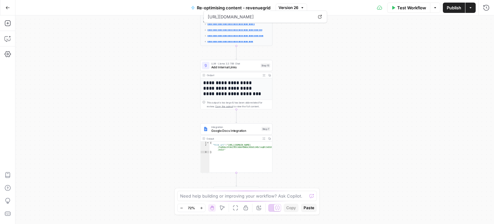
click at [346, 99] on div "Workflow Set Inputs Inputs Web Page Scrape Scrape Revenuegrid Content Step 1 Ou…" at bounding box center [254, 119] width 479 height 208
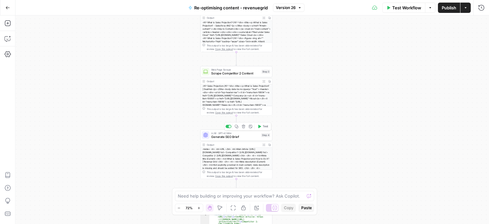
click at [244, 139] on span "Generate SEO Brief" at bounding box center [235, 136] width 48 height 5
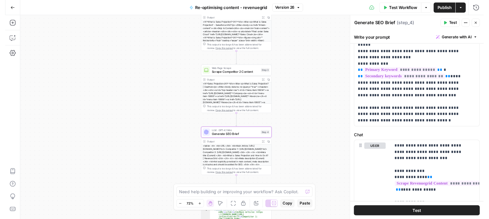
scroll to position [129, 0]
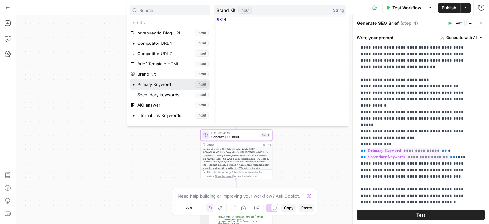
click at [164, 80] on button "Select variable Primary Keyword" at bounding box center [170, 84] width 80 height 10
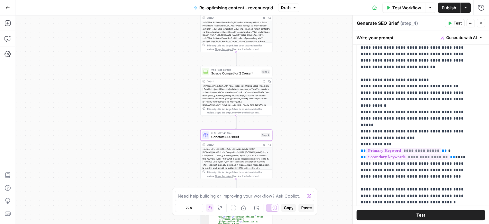
click at [457, 25] on span "Test" at bounding box center [458, 23] width 8 height 6
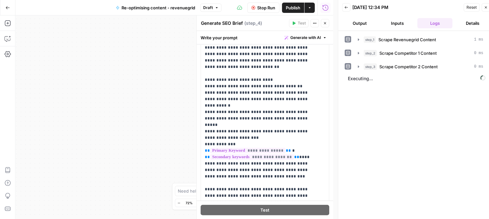
click at [369, 24] on button "Output" at bounding box center [359, 23] width 35 height 10
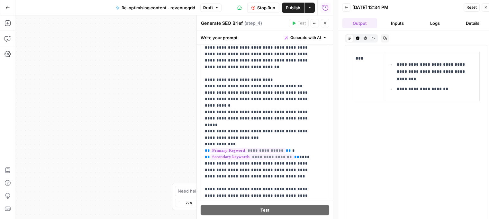
click at [441, 25] on button "Logs" at bounding box center [435, 23] width 35 height 10
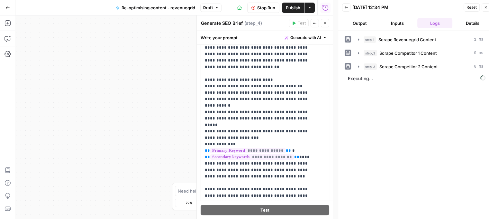
click at [396, 25] on button "Inputs" at bounding box center [397, 23] width 35 height 10
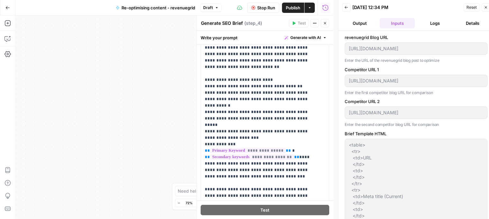
type input "Revenue Grid"
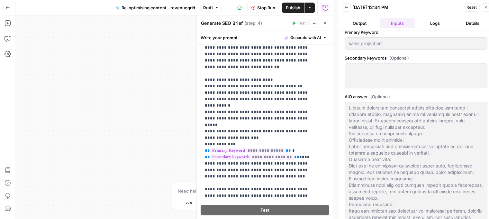
scroll to position [236, 0]
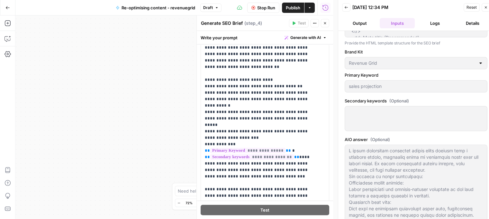
click at [368, 24] on button "Output" at bounding box center [359, 23] width 35 height 10
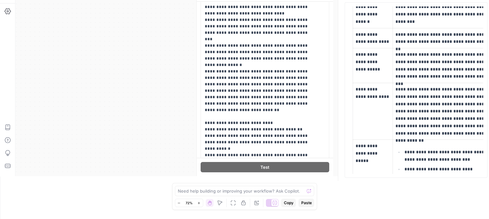
scroll to position [151, 0]
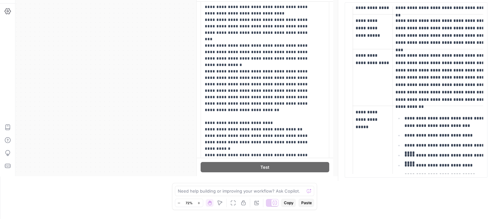
drag, startPoint x: 447, startPoint y: 124, endPoint x: 452, endPoint y: 122, distance: 5.3
click at [449, 123] on ul "**********" at bounding box center [444, 151] width 97 height 74
drag, startPoint x: 452, startPoint y: 122, endPoint x: 415, endPoint y: 115, distance: 37.7
click at [415, 115] on p "**********" at bounding box center [449, 122] width 88 height 15
drag, startPoint x: 450, startPoint y: 124, endPoint x: 415, endPoint y: 116, distance: 36.3
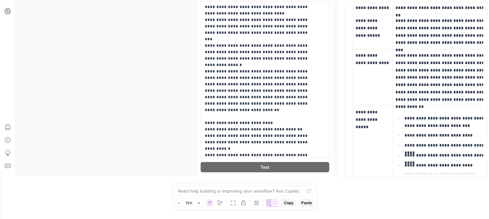
click at [415, 116] on p "**********" at bounding box center [449, 122] width 88 height 15
click at [414, 116] on p "**********" at bounding box center [449, 122] width 88 height 15
drag, startPoint x: 414, startPoint y: 116, endPoint x: 455, endPoint y: 121, distance: 40.5
click at [455, 121] on p "**********" at bounding box center [449, 122] width 88 height 15
click at [453, 124] on p "**********" at bounding box center [449, 122] width 88 height 15
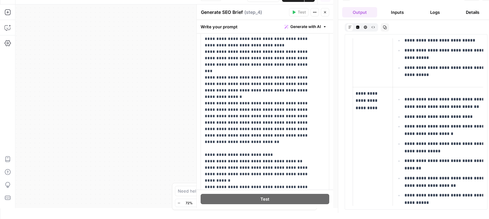
scroll to position [0, 0]
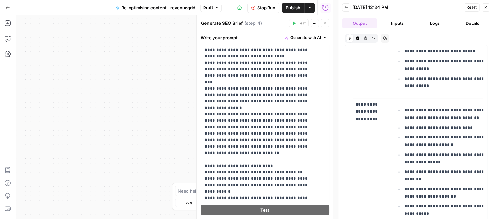
click at [273, 9] on span "Stop Run" at bounding box center [266, 8] width 18 height 6
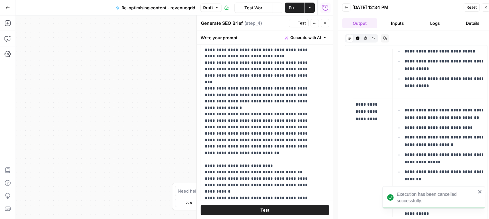
click at [390, 19] on button "Inputs" at bounding box center [397, 23] width 35 height 10
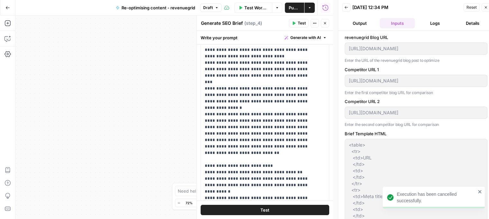
click at [476, 10] on span "Reset" at bounding box center [472, 8] width 10 height 6
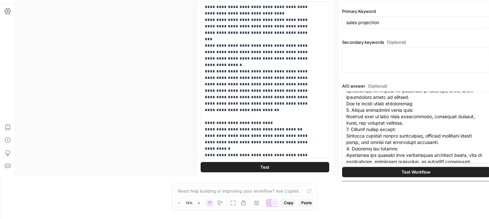
scroll to position [214, 0]
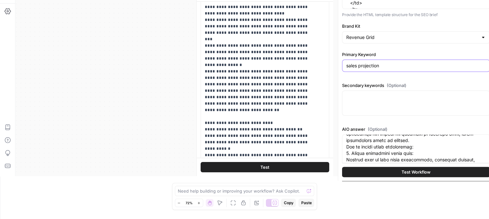
click at [395, 67] on input "sales projection" at bounding box center [416, 65] width 140 height 6
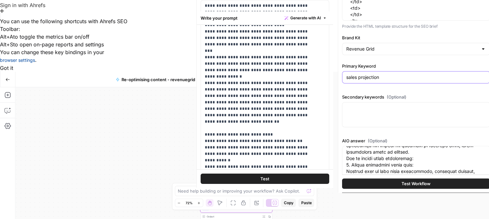
click at [401, 77] on input "sales projection" at bounding box center [416, 77] width 140 height 6
click at [486, 13] on div at bounding box center [244, 15] width 489 height 5
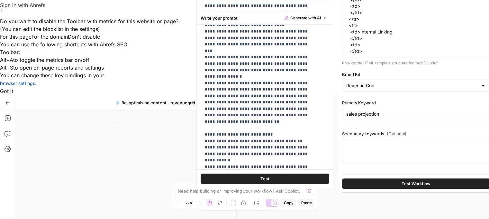
scroll to position [171, 0]
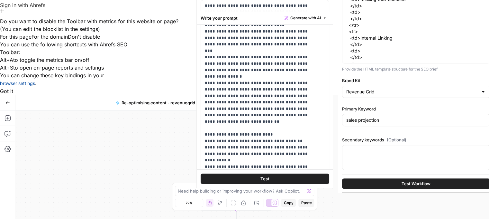
click at [403, 10] on div "Do you want to disable the Toolbar with metrics for this website or page? (You …" at bounding box center [244, 25] width 489 height 32
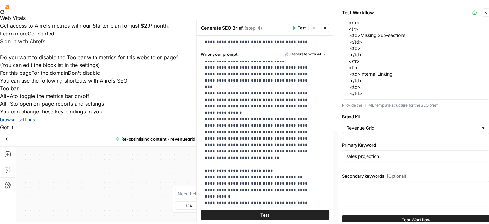
scroll to position [0, 0]
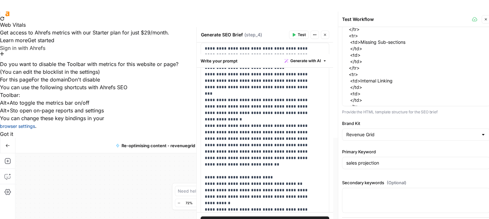
click at [320, 56] on div at bounding box center [244, 58] width 489 height 5
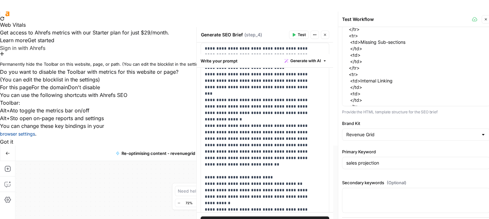
click at [323, 56] on div at bounding box center [244, 58] width 489 height 5
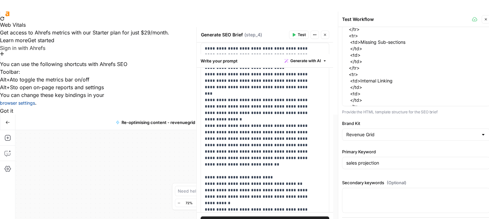
click at [488, 19] on button "Close" at bounding box center [486, 19] width 8 height 8
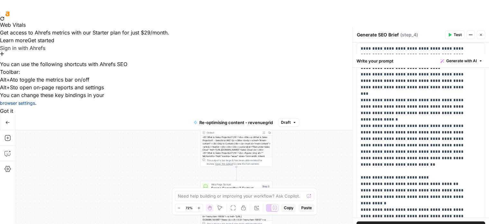
click at [488, 115] on div "Test Workflow Options Publish Actions Run History" at bounding box center [394, 122] width 190 height 15
click at [489, 36] on html "Web Vitals Get access to Ahrefs metrics with our Starter plan for just $29/mont…" at bounding box center [244, 112] width 489 height 224
click at [13, 107] on button "Got it" at bounding box center [6, 111] width 13 height 8
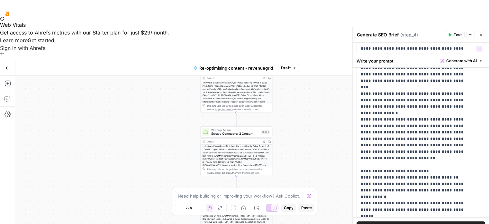
scroll to position [129, 0]
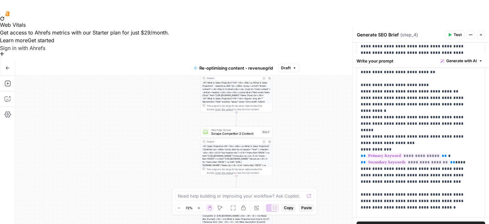
click at [391, 16] on div "Web Vitals Get access to Ahrefs metrics with our Starter plan for just $29/mont…" at bounding box center [244, 33] width 489 height 35
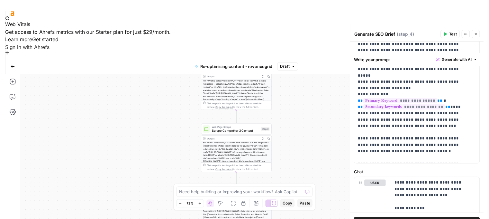
scroll to position [171, 0]
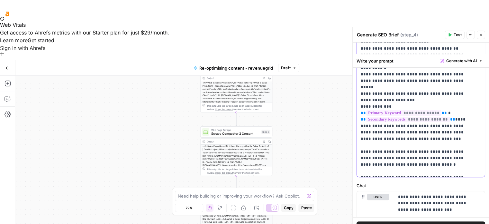
click at [412, 65] on span "Test Workflow" at bounding box center [406, 68] width 29 height 6
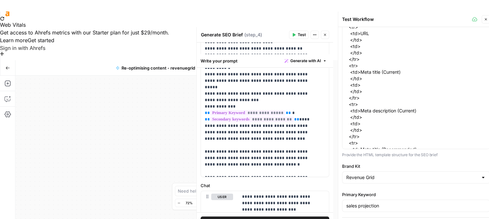
scroll to position [0, 0]
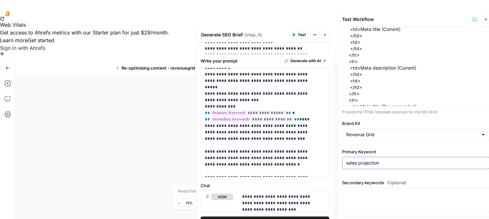
click at [385, 163] on input "sales projection" at bounding box center [416, 163] width 140 height 6
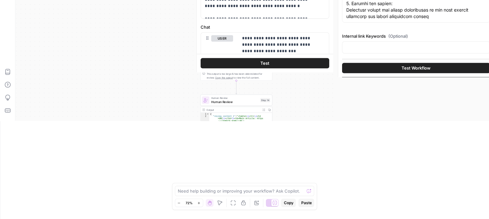
scroll to position [73, 0]
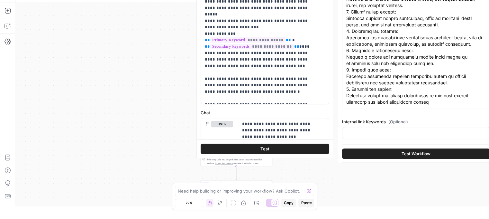
type input "sales forecast"
drag, startPoint x: 409, startPoint y: 153, endPoint x: 494, endPoint y: 90, distance: 105.4
click at [409, 153] on span "Test Workflow" at bounding box center [416, 153] width 29 height 6
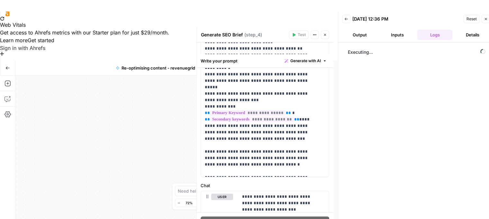
click at [482, 19] on div "Reset Close" at bounding box center [477, 19] width 26 height 10
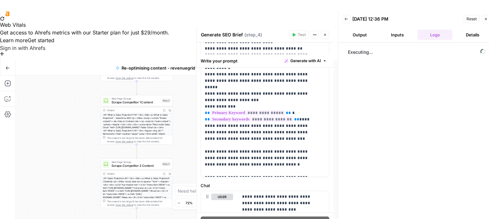
drag, startPoint x: 181, startPoint y: 65, endPoint x: 77, endPoint y: 94, distance: 108.1
click at [77, 94] on div "**********" at bounding box center [174, 177] width 318 height 203
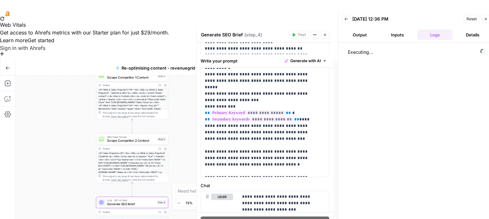
click at [260, 65] on span "Stop Run" at bounding box center [266, 68] width 18 height 6
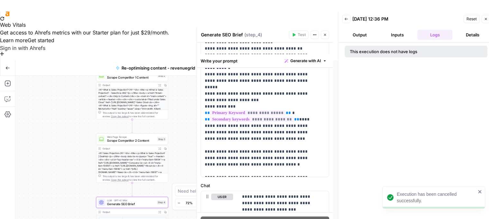
click at [327, 34] on icon "button" at bounding box center [325, 35] width 4 height 4
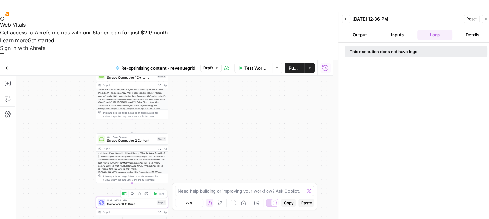
click at [149, 201] on span "Generate SEO Brief" at bounding box center [131, 203] width 48 height 5
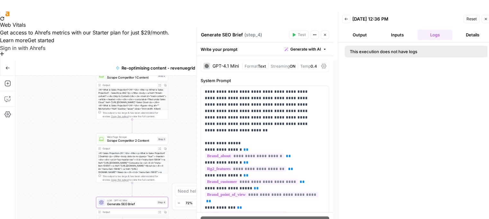
click at [398, 32] on button "Inputs" at bounding box center [397, 35] width 35 height 10
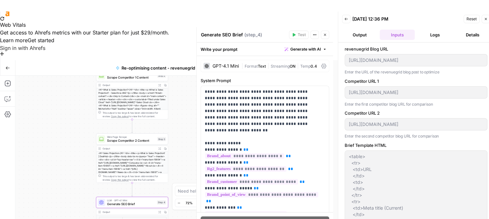
click at [361, 35] on button "Output" at bounding box center [359, 35] width 35 height 10
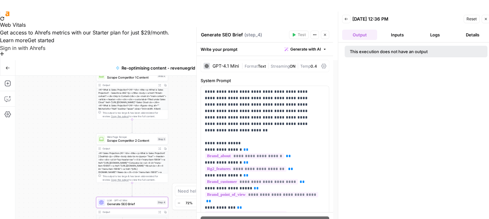
click at [347, 20] on icon "button" at bounding box center [347, 19] width 4 height 4
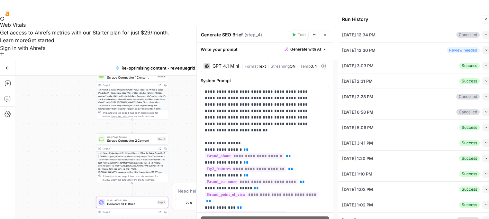
click at [326, 35] on icon "button" at bounding box center [325, 35] width 4 height 4
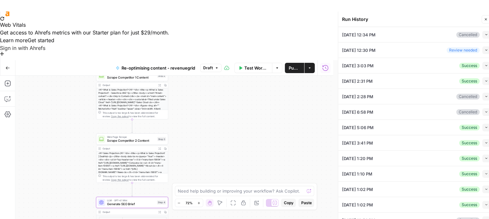
click at [485, 16] on button "Close" at bounding box center [486, 19] width 8 height 8
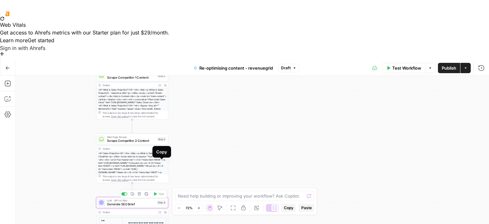
click at [142, 198] on span "LLM · GPT-4.1 Mini" at bounding box center [131, 200] width 48 height 4
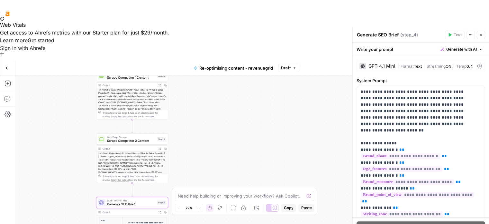
click at [472, 33] on icon "button" at bounding box center [471, 35] width 4 height 4
click at [419, 65] on span "Test Workflow" at bounding box center [406, 68] width 29 height 6
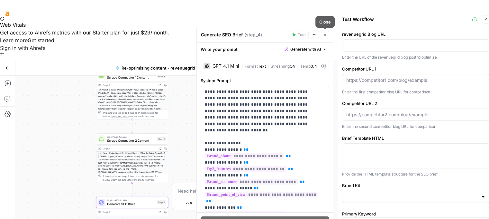
click at [323, 33] on icon "button" at bounding box center [325, 35] width 4 height 4
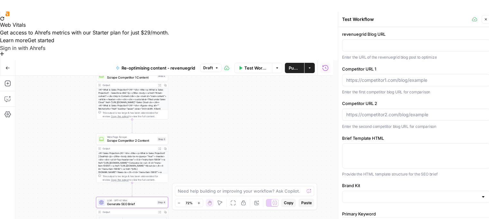
drag, startPoint x: 484, startPoint y: 18, endPoint x: 332, endPoint y: 23, distance: 151.9
click at [484, 18] on button "Close" at bounding box center [486, 19] width 8 height 8
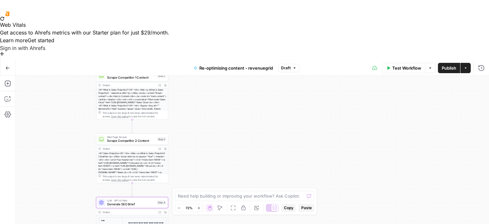
click at [432, 66] on icon "button" at bounding box center [430, 68] width 4 height 4
click at [427, 40] on button "View Last Test" at bounding box center [409, 43] width 43 height 9
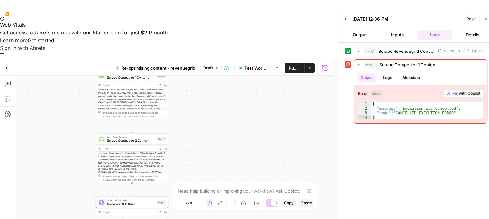
click at [348, 19] on icon "button" at bounding box center [347, 19] width 4 height 4
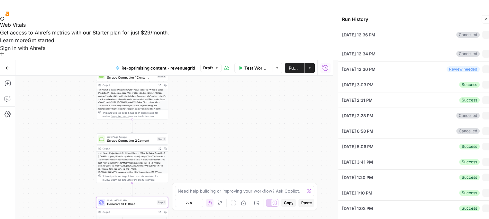
type input "https://revenuegrid.com/blog/sales-projection/"
type input "https://www.salesforce.com/au/blog/what-is-a-sales-projection/"
type input "https://dealhub.io/glossary/sales-projection/"
type input "Revenue Grid"
type input "sales forecast"
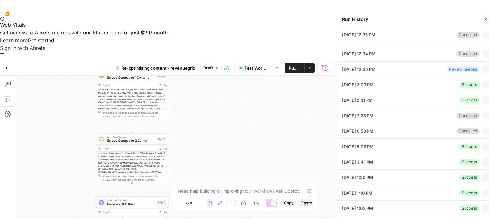
type textarea "<table> <tr> <td>URL </td> <td> </td> </tr> <tr> <td>Meta title (Current) </td>…"
type textarea "A sales projection estimates future sales revenue over a specific period, typic…"
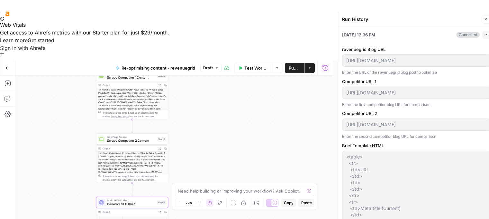
click at [485, 34] on icon "button" at bounding box center [487, 35] width 4 height 4
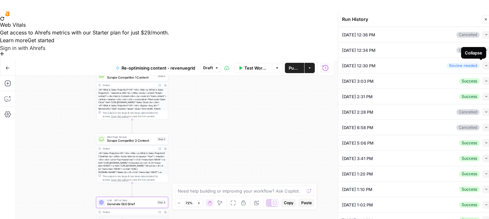
click at [485, 64] on icon "button" at bounding box center [487, 66] width 4 height 4
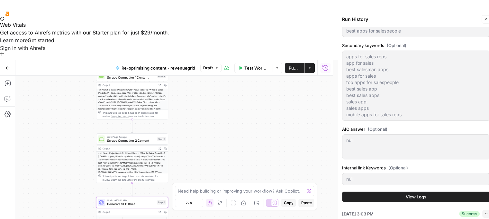
scroll to position [386, 0]
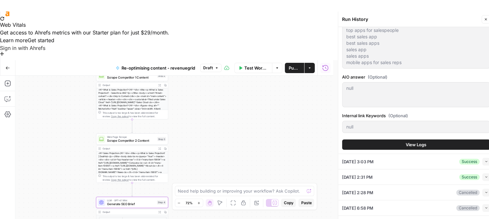
click at [426, 141] on button "View Logs" at bounding box center [416, 144] width 148 height 10
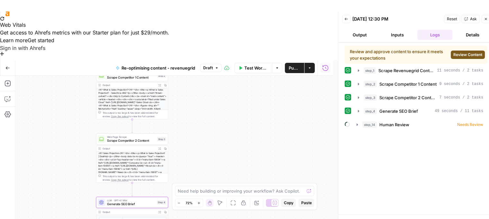
click at [405, 34] on button "Inputs" at bounding box center [397, 35] width 35 height 10
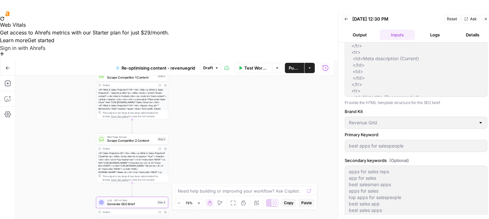
scroll to position [214, 0]
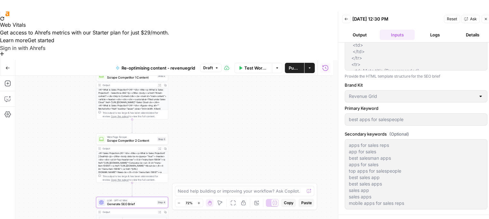
click at [455, 16] on span "Reset" at bounding box center [452, 19] width 10 height 6
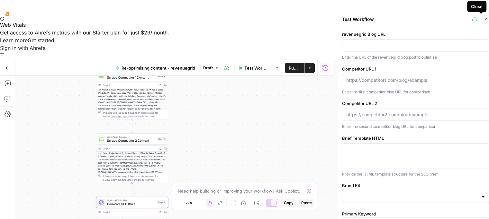
click at [484, 16] on button "Close" at bounding box center [486, 19] width 8 height 8
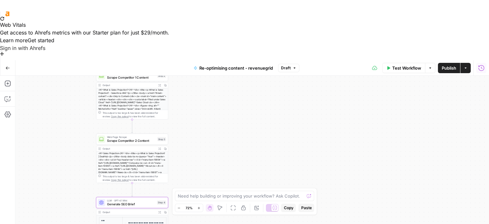
click at [483, 65] on icon "button" at bounding box center [481, 68] width 6 height 6
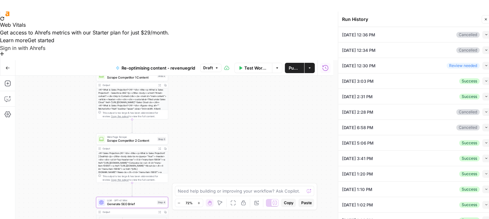
click at [483, 68] on button "Collapse" at bounding box center [487, 66] width 8 height 8
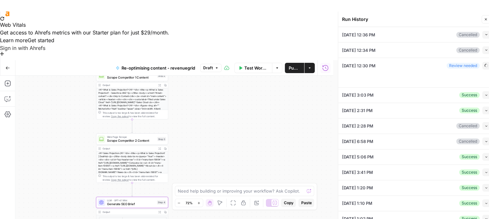
type textarea "<table> <tr> <td>URL </td> <td> </td> </tr> <tr> <td>Meta title (Current) </td>…"
type textarea "apps for sales reps app for sales best salesman apps apps for sales top apps fo…"
type textarea "null"
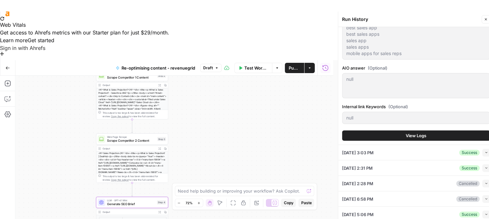
scroll to position [429, 0]
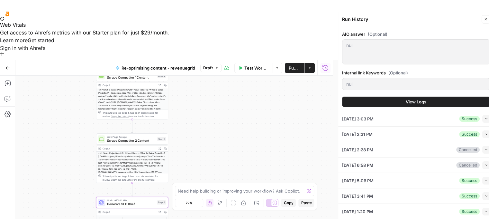
click at [414, 99] on span "View Logs" at bounding box center [416, 101] width 21 height 6
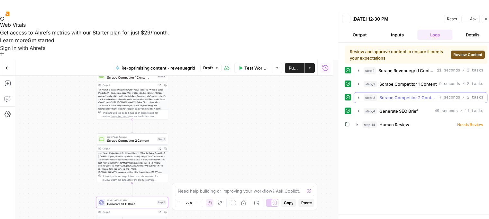
scroll to position [0, 0]
click at [464, 55] on span "Review Content" at bounding box center [468, 55] width 29 height 6
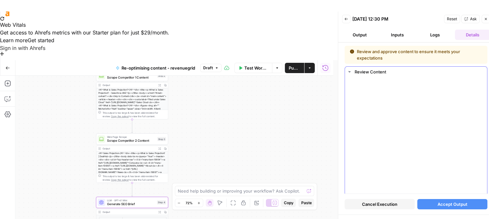
scroll to position [171, 0]
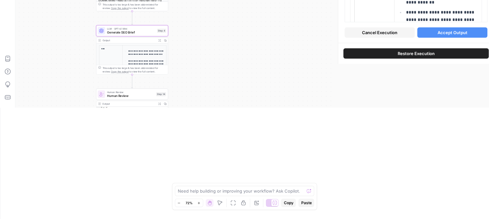
click at [386, 36] on button "Cancel Execution" at bounding box center [380, 32] width 70 height 10
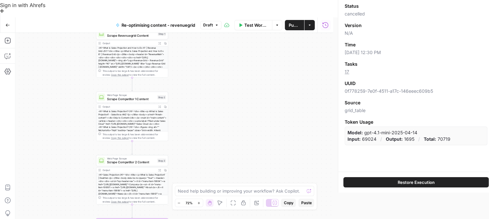
scroll to position [0, 0]
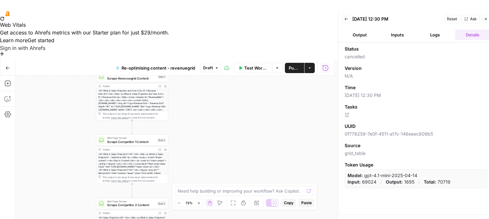
click at [406, 35] on button "Inputs" at bounding box center [397, 35] width 35 height 10
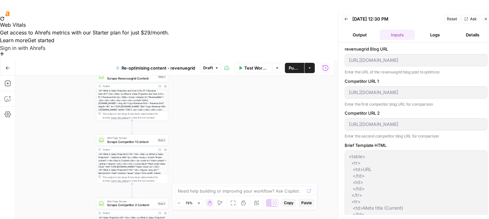
click at [432, 33] on button "Logs" at bounding box center [435, 35] width 35 height 10
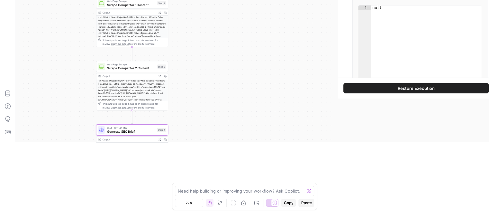
scroll to position [171, 0]
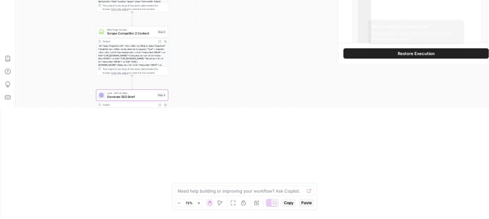
click at [432, 54] on span "Restore Execution" at bounding box center [416, 53] width 37 height 6
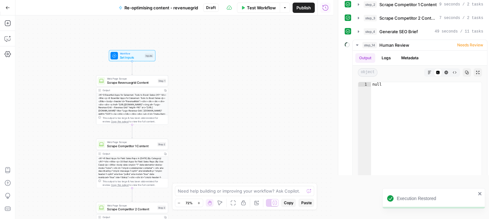
scroll to position [16, 0]
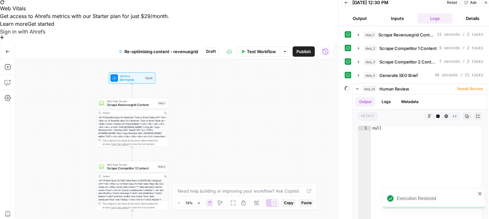
click at [459, 20] on button "Details" at bounding box center [472, 18] width 35 height 10
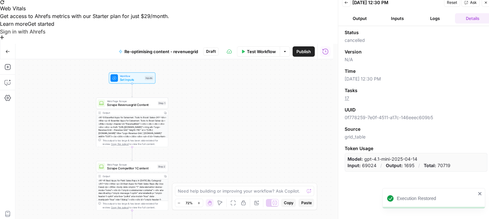
click at [401, 18] on button "Inputs" at bounding box center [397, 18] width 35 height 10
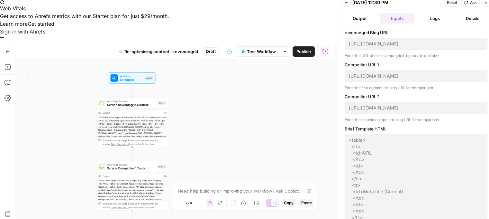
click at [371, 22] on button "Output" at bounding box center [359, 18] width 35 height 10
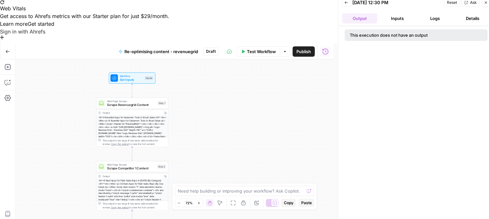
click at [425, 20] on button "Logs" at bounding box center [435, 18] width 35 height 10
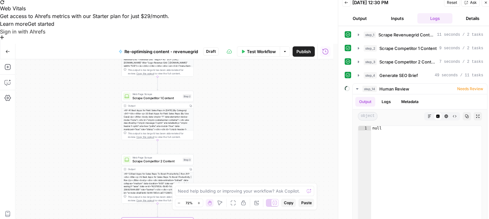
drag, startPoint x: 225, startPoint y: 153, endPoint x: 250, endPoint y: 126, distance: 37.3
click at [250, 126] on div "**********" at bounding box center [174, 160] width 318 height 203
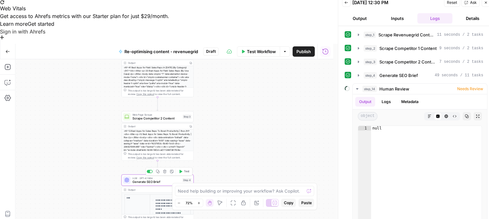
click at [186, 169] on span "Test" at bounding box center [186, 171] width 5 height 4
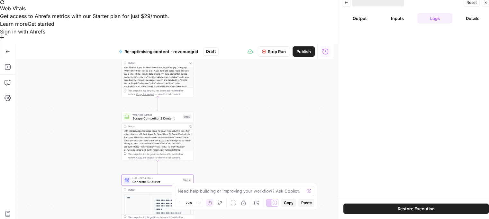
click at [370, 85] on div at bounding box center [416, 112] width 156 height 172
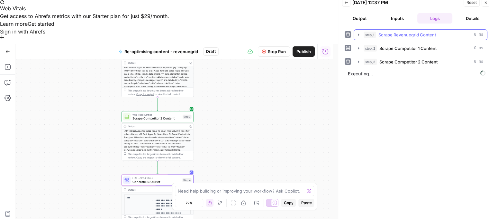
click at [400, 32] on span "Scrape Revenuegrid Content" at bounding box center [408, 35] width 58 height 6
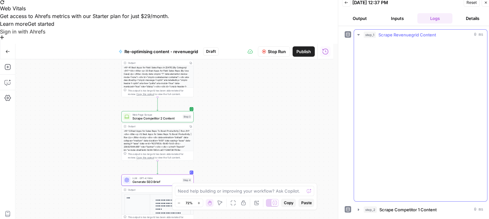
click at [400, 32] on span "Scrape Revenuegrid Content" at bounding box center [408, 35] width 58 height 6
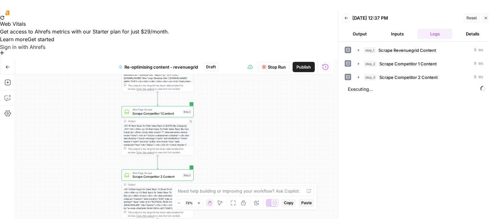
scroll to position [0, 0]
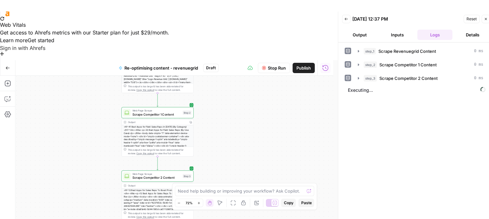
click at [277, 65] on span "Stop Run" at bounding box center [277, 68] width 18 height 6
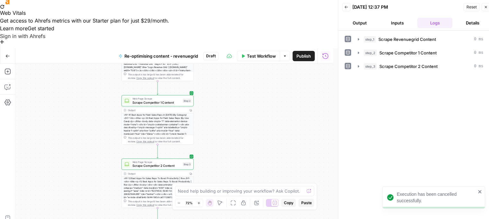
scroll to position [16, 0]
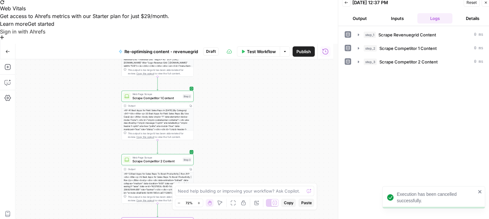
click at [382, 16] on button "Inputs" at bounding box center [397, 18] width 35 height 10
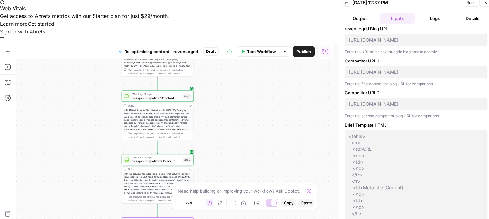
scroll to position [0, 0]
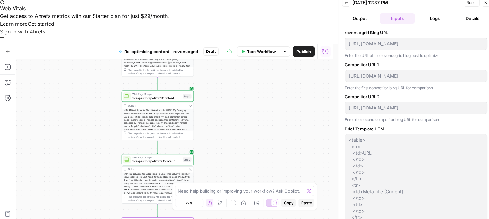
click at [439, 15] on button "Logs" at bounding box center [435, 18] width 35 height 10
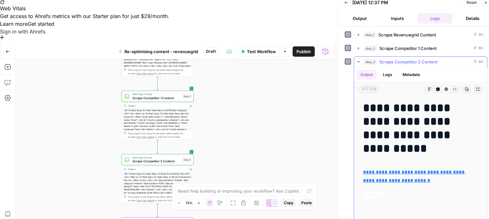
drag, startPoint x: 420, startPoint y: 122, endPoint x: 379, endPoint y: 106, distance: 44.4
click at [379, 106] on h1 "**********" at bounding box center [416, 128] width 106 height 54
click at [393, 61] on span "Scrape Competitor 2 Content" at bounding box center [409, 62] width 58 height 6
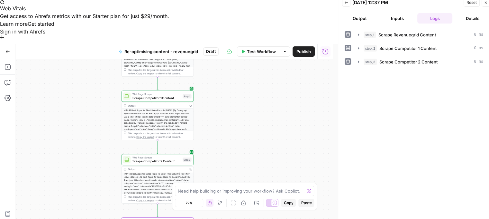
click at [479, 17] on button "Details" at bounding box center [472, 18] width 35 height 10
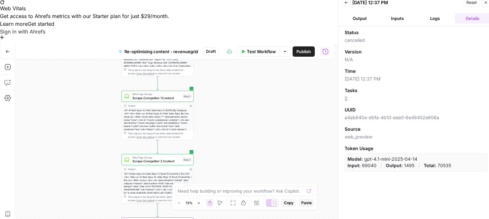
click at [412, 16] on button "Inputs" at bounding box center [397, 18] width 35 height 10
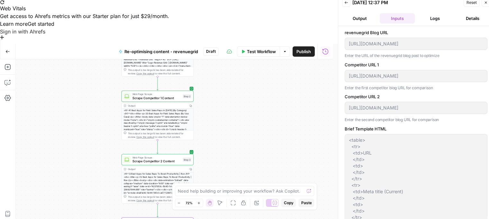
click at [437, 16] on button "Logs" at bounding box center [435, 18] width 35 height 10
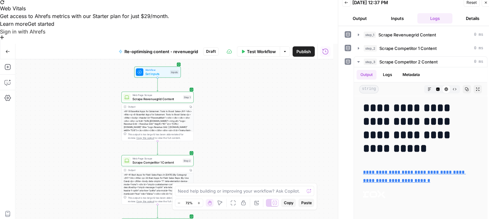
click at [307, 70] on div "**********" at bounding box center [174, 160] width 318 height 203
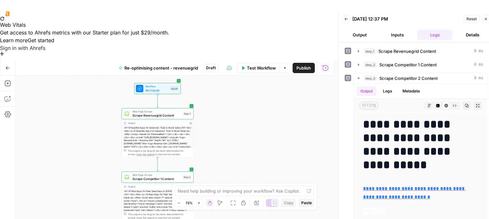
click at [265, 63] on button "Test Workflow" at bounding box center [258, 68] width 43 height 10
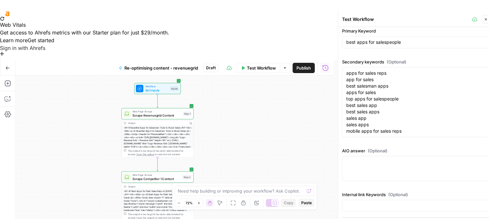
scroll to position [206, 0]
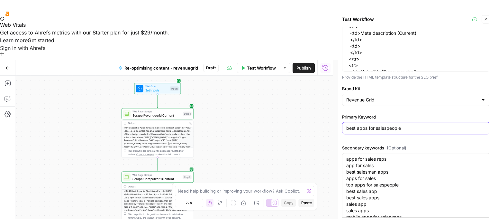
click at [407, 130] on input "best apps for salespeople" at bounding box center [416, 128] width 140 height 6
paste input "text"
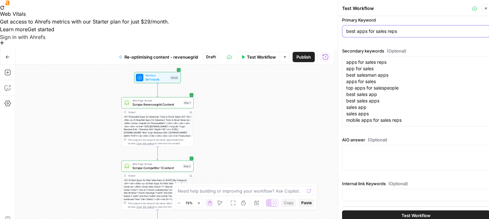
scroll to position [16, 0]
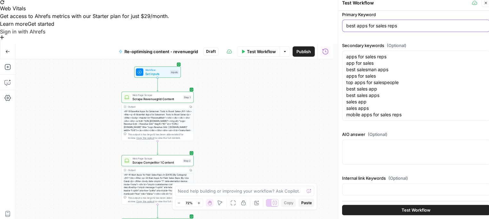
type input "best apps for sales reps"
click at [421, 206] on button "Test Workflow" at bounding box center [416, 210] width 148 height 10
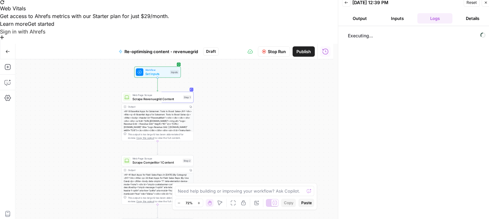
click at [368, 21] on button "Output" at bounding box center [359, 18] width 35 height 10
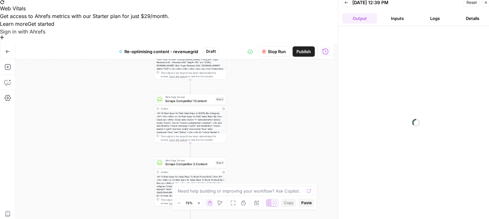
drag, startPoint x: 265, startPoint y: 143, endPoint x: 295, endPoint y: 55, distance: 92.5
click at [292, 61] on div "**********" at bounding box center [174, 160] width 318 height 203
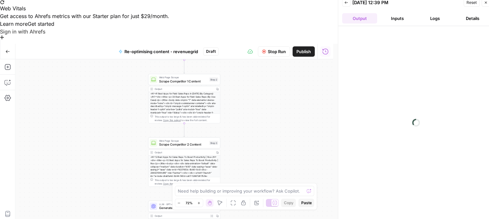
click at [430, 22] on button "Logs" at bounding box center [435, 18] width 35 height 10
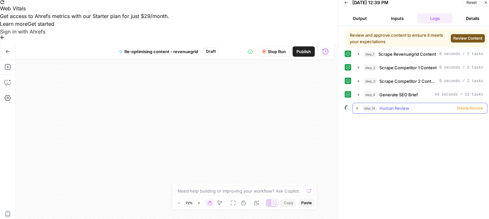
click at [399, 105] on span "Human Review" at bounding box center [395, 108] width 30 height 6
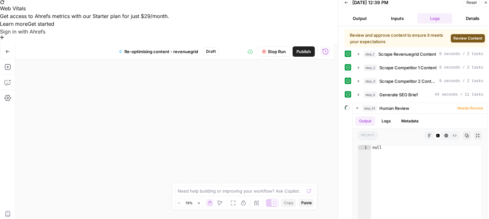
click at [459, 37] on span "Review Content" at bounding box center [468, 38] width 29 height 6
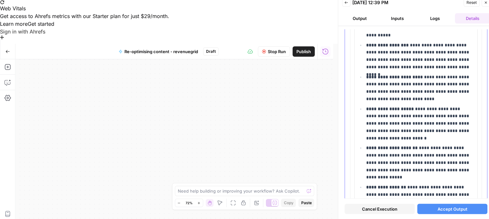
scroll to position [2097, 0]
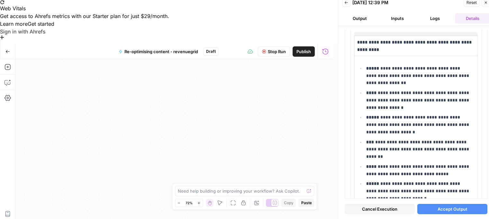
click at [446, 207] on span "Accept Output" at bounding box center [453, 208] width 30 height 6
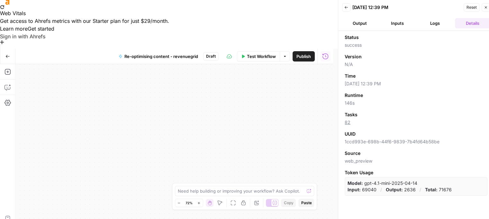
scroll to position [16, 0]
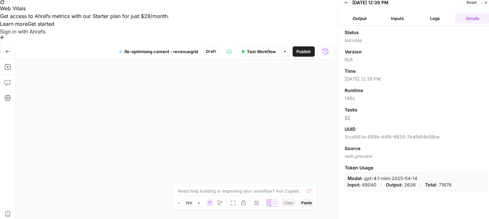
click at [367, 15] on button "Output" at bounding box center [359, 18] width 35 height 10
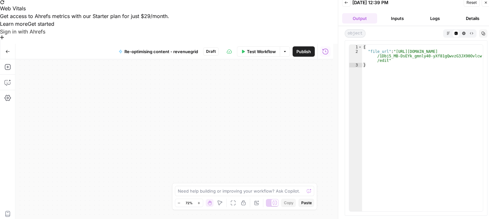
scroll to position [0, 0]
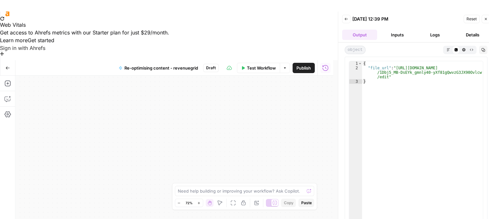
click at [434, 38] on button "Logs" at bounding box center [435, 35] width 35 height 10
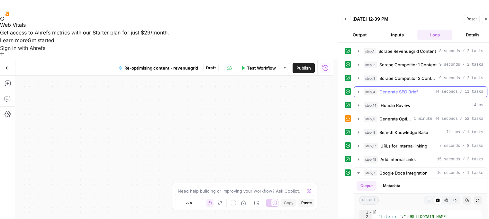
click at [407, 94] on span "Generate SEO Brief" at bounding box center [399, 91] width 39 height 6
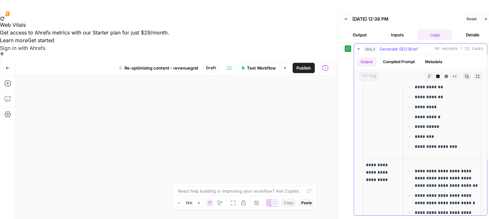
scroll to position [429, 0]
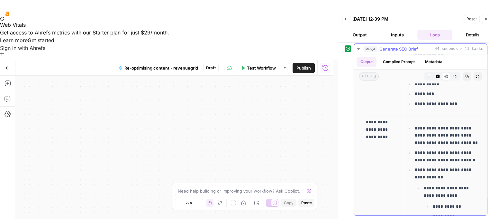
drag, startPoint x: 414, startPoint y: 126, endPoint x: 460, endPoint y: 140, distance: 47.8
click at [460, 140] on li "**********" at bounding box center [445, 135] width 65 height 22
click at [435, 125] on p "**********" at bounding box center [446, 135] width 63 height 22
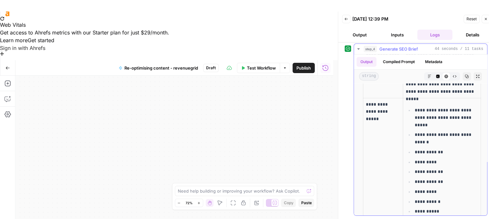
scroll to position [300, 0]
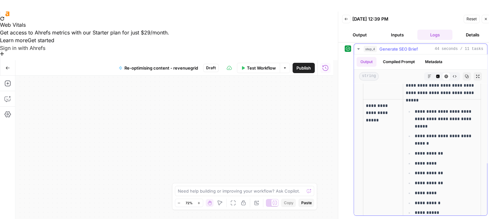
drag, startPoint x: 446, startPoint y: 110, endPoint x: 434, endPoint y: 117, distance: 14.5
click at [434, 117] on p "**********" at bounding box center [446, 119] width 63 height 22
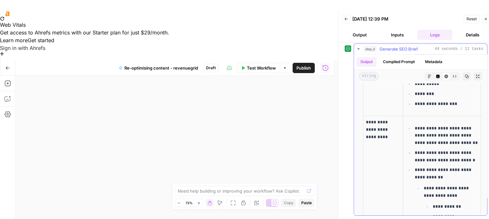
scroll to position [0, 8]
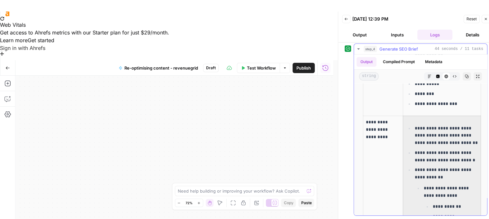
drag, startPoint x: 432, startPoint y: 125, endPoint x: 464, endPoint y: 126, distance: 31.9
click at [464, 126] on p "**********" at bounding box center [446, 135] width 63 height 22
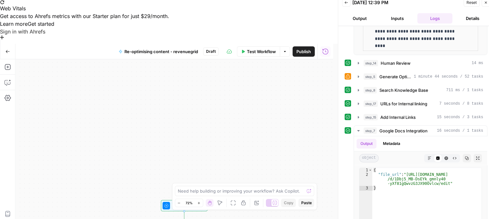
scroll to position [230, 0]
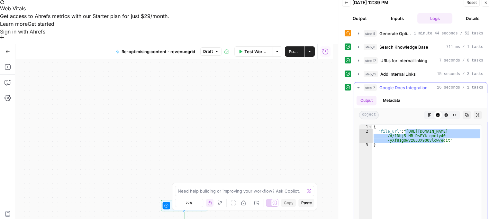
drag, startPoint x: 406, startPoint y: 129, endPoint x: 443, endPoint y: 139, distance: 38.7
click at [443, 139] on div "{ "file_url" : "https://docs.google.com/document /d/1Dbj5_MB-DsEYk_gmnly40 -yXf…" at bounding box center [427, 192] width 109 height 136
click at [427, 148] on div "{ "file_url" : "https://docs.google.com/document /d/1Dbj5_MB-DsEYk_gmnly40 -yXf…" at bounding box center [427, 192] width 109 height 136
drag, startPoint x: 405, startPoint y: 130, endPoint x: 443, endPoint y: 138, distance: 38.3
click at [443, 138] on div "{ "file_url" : "https://docs.google.com/document /d/1Dbj5_MB-DsEYk_gmnly40 -yXf…" at bounding box center [427, 192] width 109 height 136
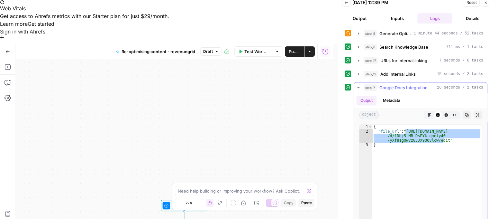
type textarea "**********"
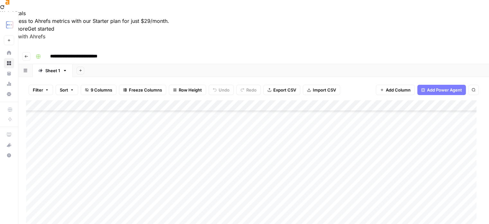
click at [118, 170] on div "Add Column" at bounding box center [253, 175] width 455 height 151
click at [178, 171] on div "Add Column" at bounding box center [253, 175] width 455 height 151
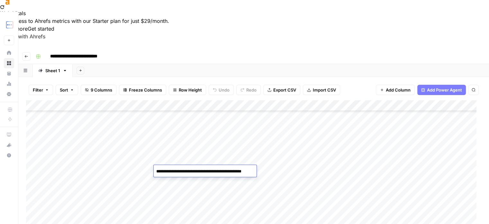
click at [239, 155] on div "Add Column" at bounding box center [253, 175] width 455 height 151
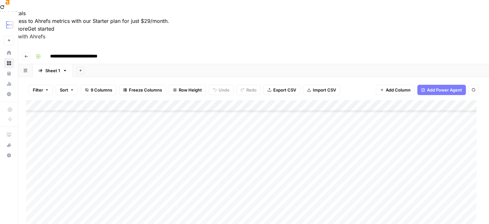
click at [300, 170] on div "Add Column" at bounding box center [253, 175] width 455 height 151
drag, startPoint x: 125, startPoint y: 168, endPoint x: 318, endPoint y: 172, distance: 193.0
click at [318, 172] on div "Add Column" at bounding box center [253, 175] width 455 height 151
click at [398, 176] on div "Add Column" at bounding box center [253, 175] width 455 height 151
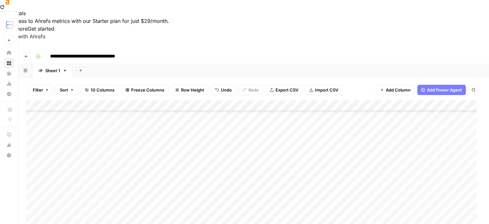
scroll to position [148, 0]
click at [189, 179] on div "Add Column" at bounding box center [253, 175] width 455 height 151
click at [185, 180] on textarea "**********" at bounding box center [221, 182] width 115 height 9
type textarea "**********"
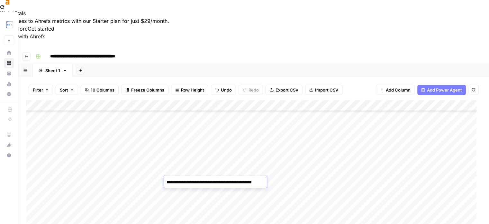
click at [290, 180] on div "Add Column" at bounding box center [253, 175] width 455 height 151
click at [289, 179] on div "Add Column" at bounding box center [253, 175] width 455 height 151
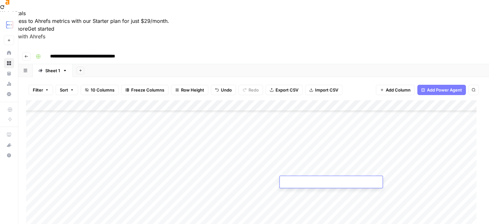
type textarea "**********"
click at [268, 178] on div "Add Column" at bounding box center [253, 175] width 455 height 151
click at [256, 170] on div "Add Column" at bounding box center [253, 175] width 455 height 151
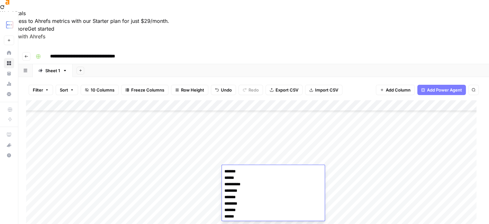
scroll to position [431, 0]
click at [256, 161] on div "Add Column" at bounding box center [253, 175] width 455 height 151
click at [255, 178] on div "Add Column" at bounding box center [253, 175] width 455 height 151
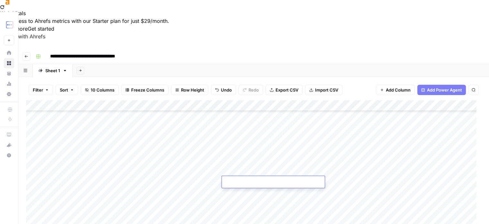
type textarea "**********"
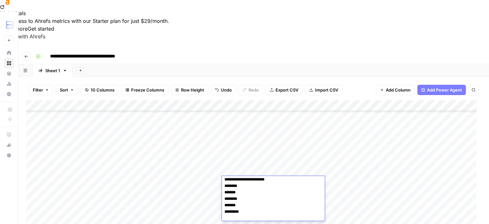
drag, startPoint x: 255, startPoint y: 178, endPoint x: 253, endPoint y: 170, distance: 7.9
click at [253, 172] on body "**********" at bounding box center [244, 112] width 489 height 224
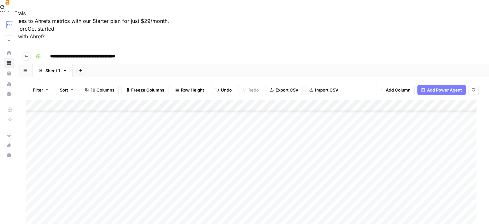
click at [253, 167] on div "Add Column" at bounding box center [253, 175] width 455 height 151
click at [345, 180] on div "Add Column" at bounding box center [253, 175] width 455 height 151
click at [359, 182] on div "Add Column" at bounding box center [253, 175] width 455 height 151
click at [359, 182] on textarea at bounding box center [389, 182] width 103 height 9
type textarea "**********"
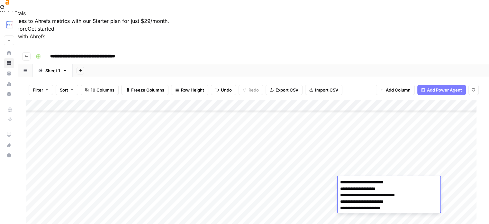
scroll to position [62, 0]
click at [360, 118] on div "Add Column" at bounding box center [253, 175] width 455 height 151
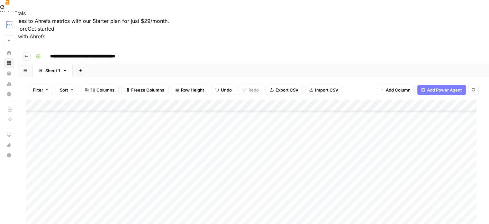
click at [360, 118] on div "Add Column" at bounding box center [253, 175] width 455 height 151
click at [366, 130] on div "Add Column" at bounding box center [253, 175] width 455 height 151
click at [359, 100] on div "Add Column" at bounding box center [253, 175] width 455 height 151
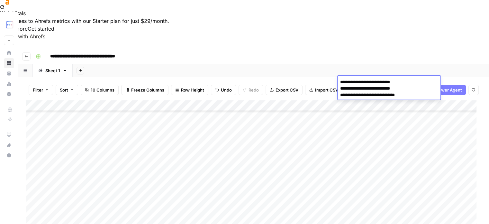
click at [372, 161] on div "Add Column" at bounding box center [253, 175] width 455 height 151
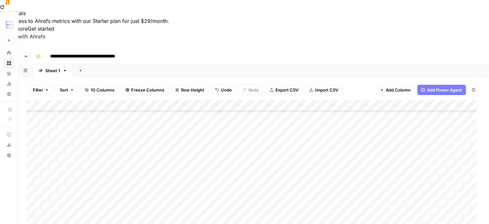
scroll to position [148, 0]
click at [368, 184] on div "Add Column" at bounding box center [253, 175] width 455 height 151
click at [323, 179] on div "Add Column" at bounding box center [253, 175] width 455 height 151
click at [412, 181] on div "Add Column" at bounding box center [253, 175] width 455 height 151
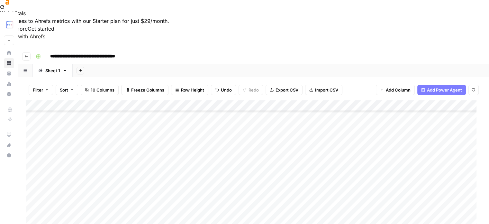
click at [461, 182] on div "Add Column" at bounding box center [253, 175] width 455 height 151
